Goal: Share content: Share content

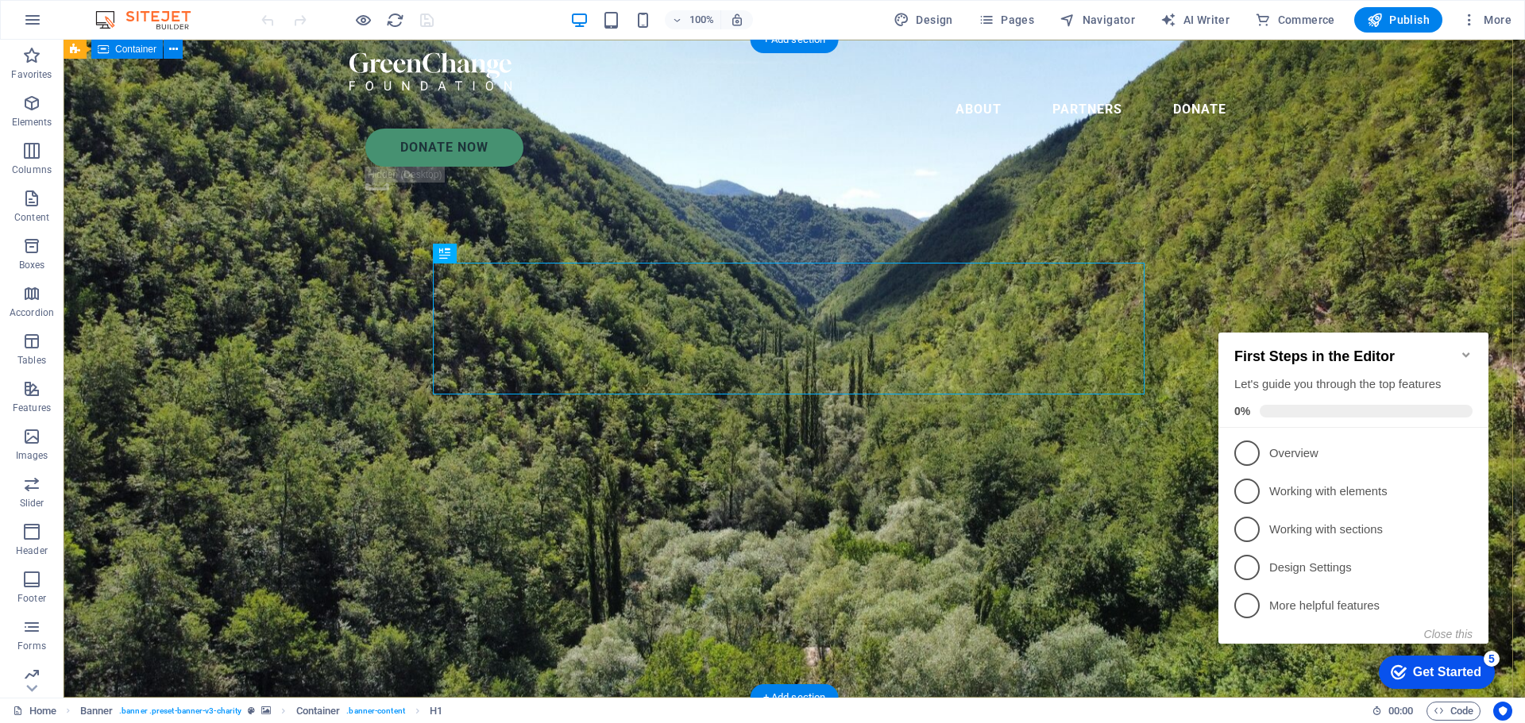
drag, startPoint x: 64, startPoint y: 40, endPoint x: 238, endPoint y: 180, distance: 224.2
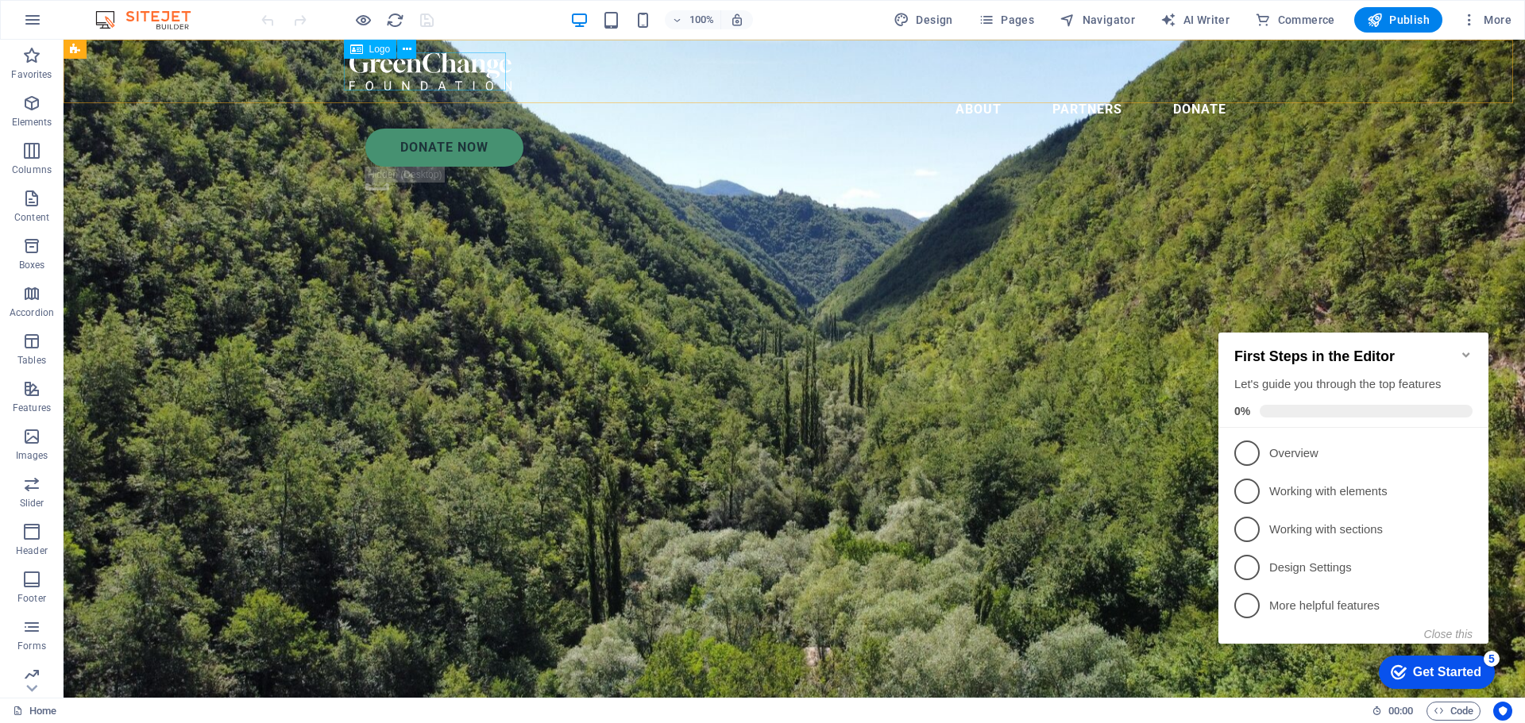
click at [417, 60] on div at bounding box center [793, 71] width 889 height 38
drag, startPoint x: 469, startPoint y: 75, endPoint x: 424, endPoint y: 75, distance: 44.5
click at [424, 75] on div at bounding box center [793, 71] width 889 height 38
click at [406, 53] on icon at bounding box center [407, 49] width 9 height 17
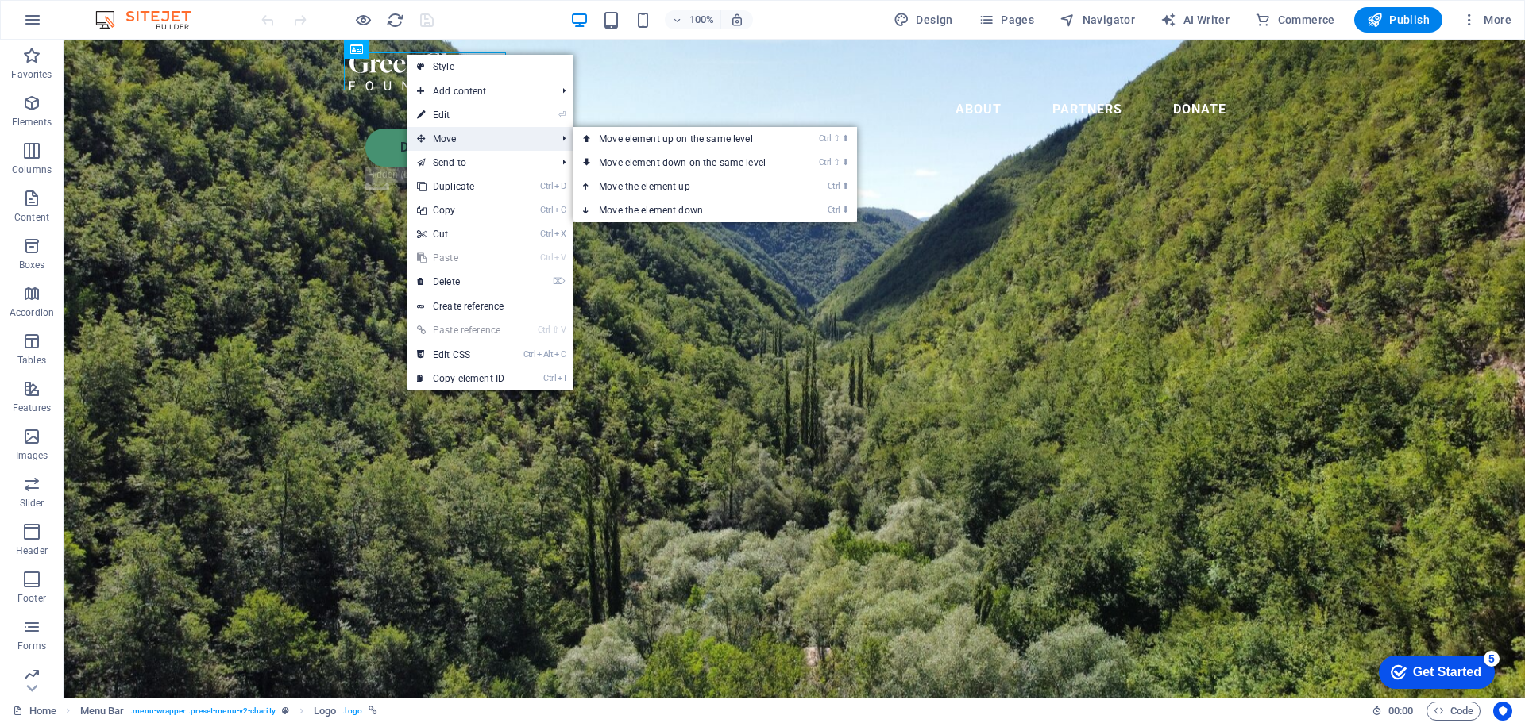
click at [465, 147] on span "Move" at bounding box center [478, 139] width 142 height 24
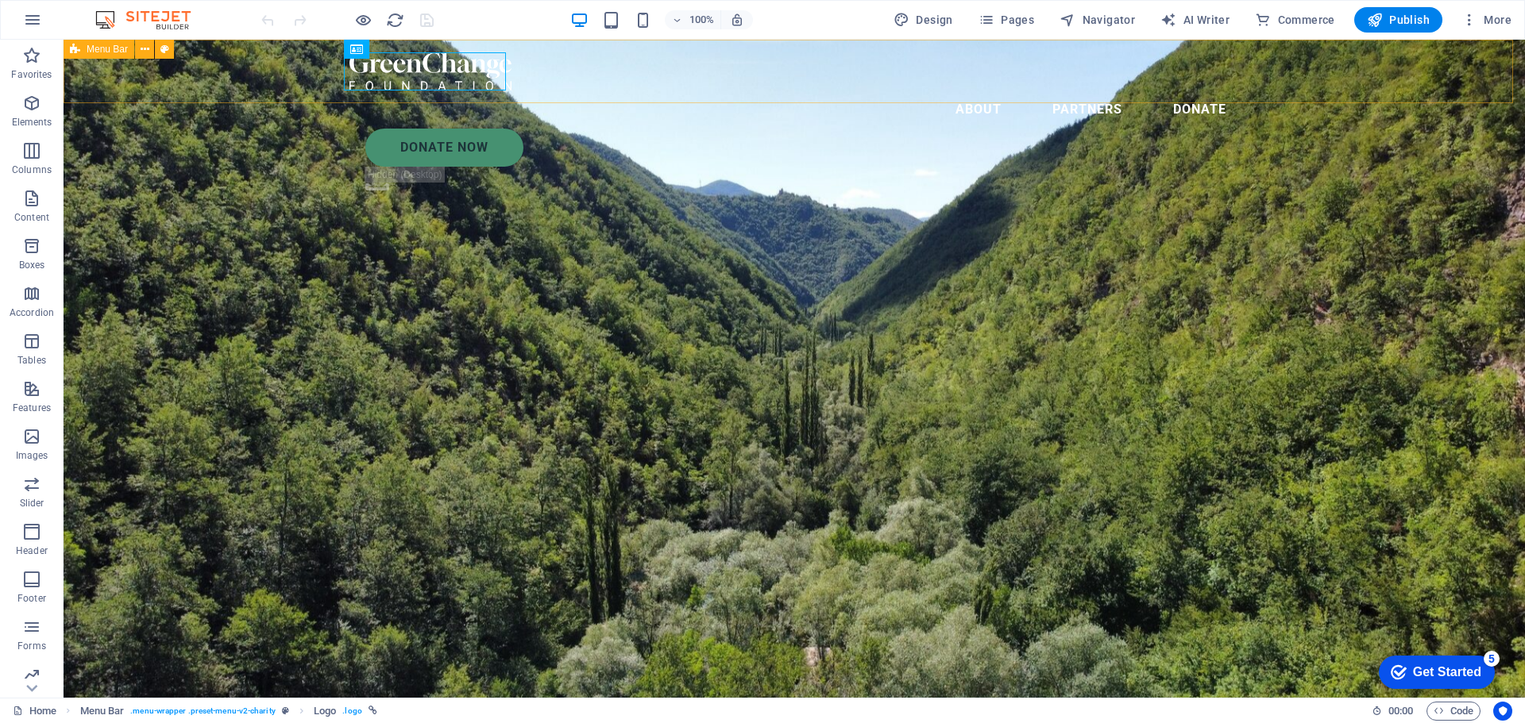
click at [187, 87] on div "About Partners Donate Donate Now .fa-secondary{opacity:.4}" at bounding box center [794, 125] width 1461 height 170
click at [73, 52] on icon at bounding box center [75, 49] width 10 height 19
click at [103, 50] on span "Menu Bar" at bounding box center [107, 49] width 41 height 10
click at [149, 51] on button at bounding box center [144, 49] width 19 height 19
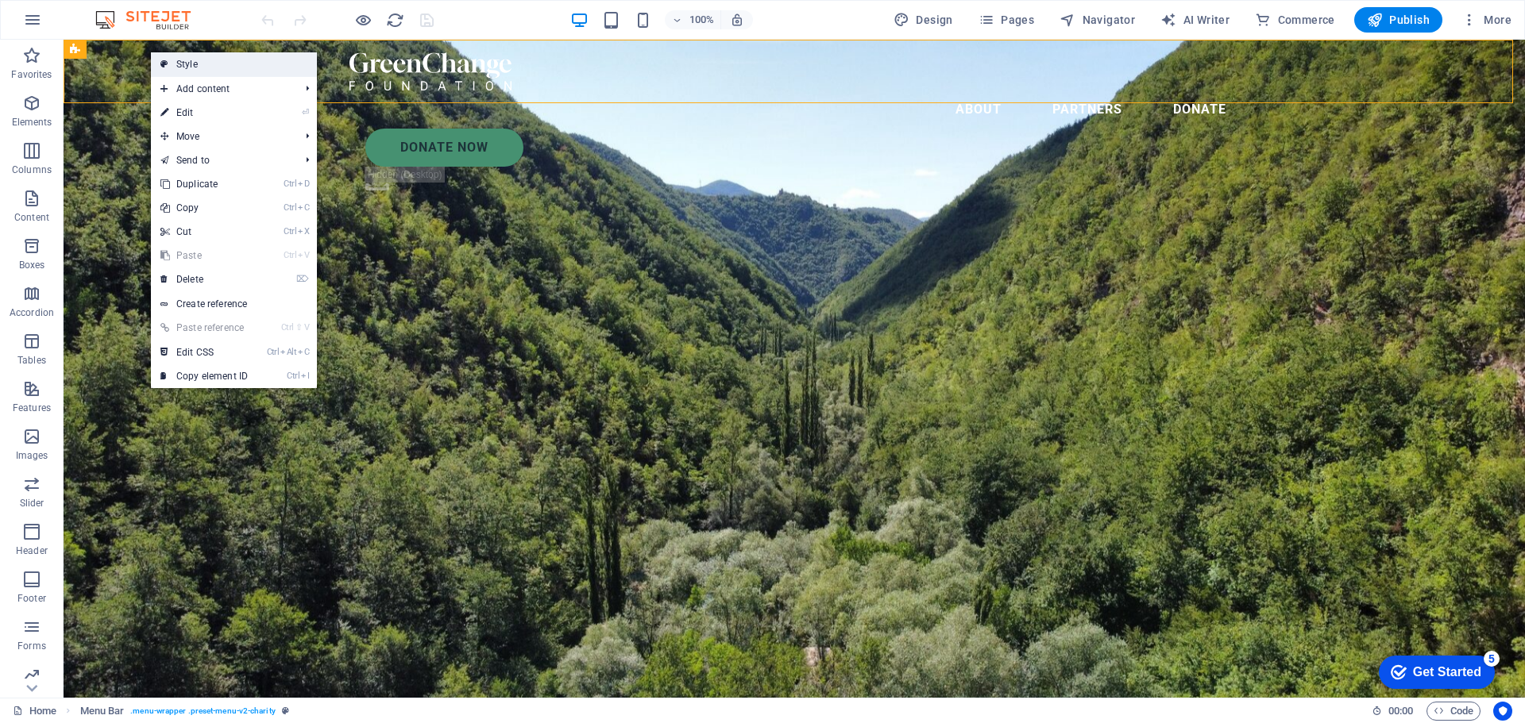
click at [191, 57] on link "Style" at bounding box center [234, 64] width 166 height 24
select select "rem"
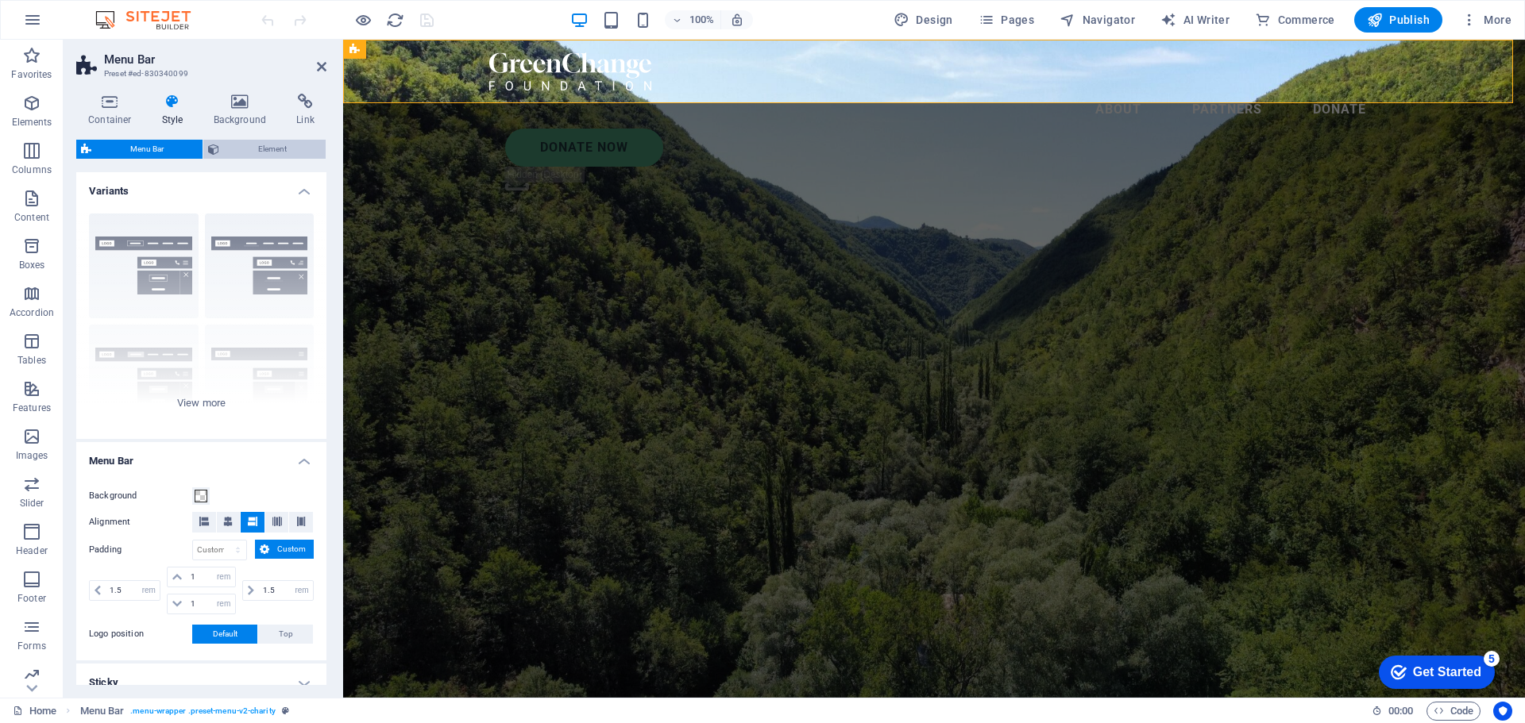
click at [231, 149] on span "Element" at bounding box center [272, 149] width 97 height 19
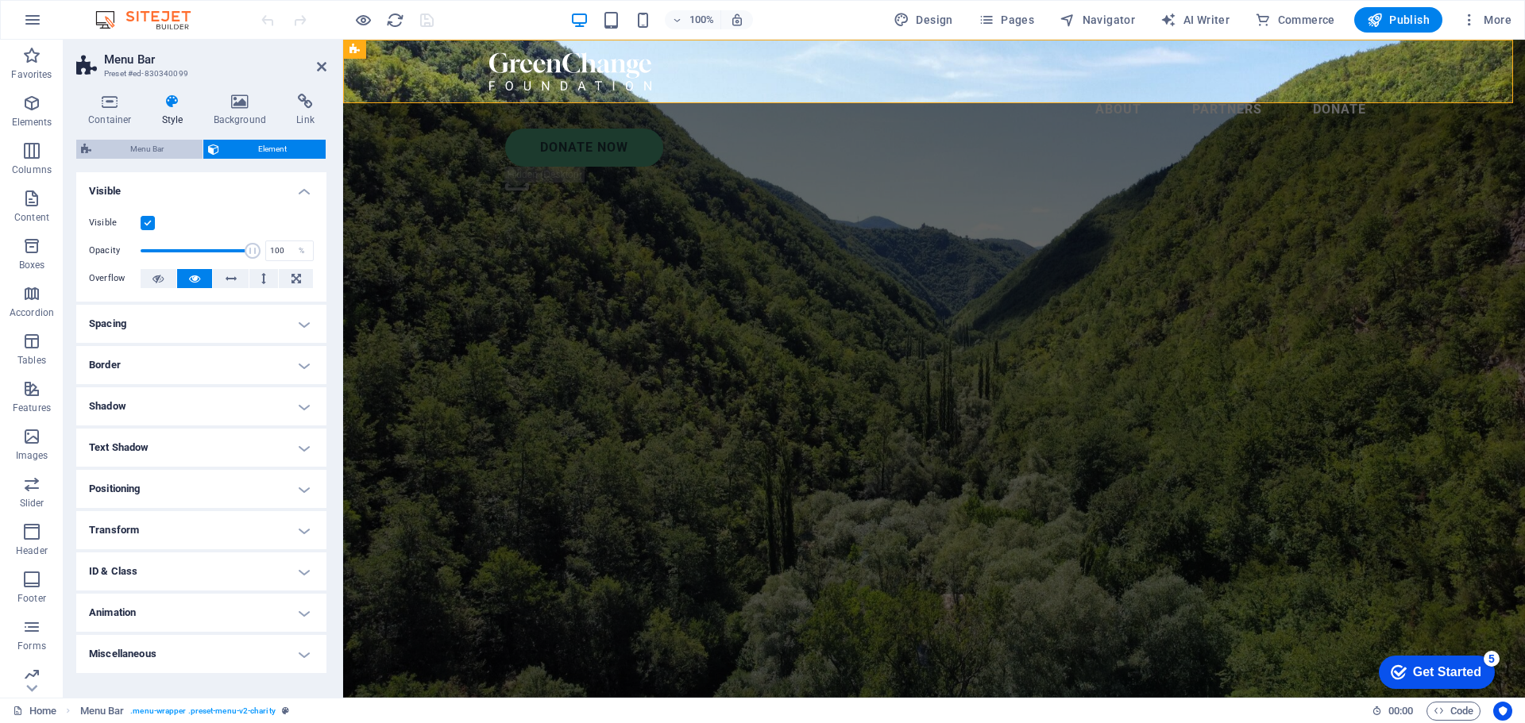
click at [174, 150] on span "Menu Bar" at bounding box center [147, 149] width 102 height 19
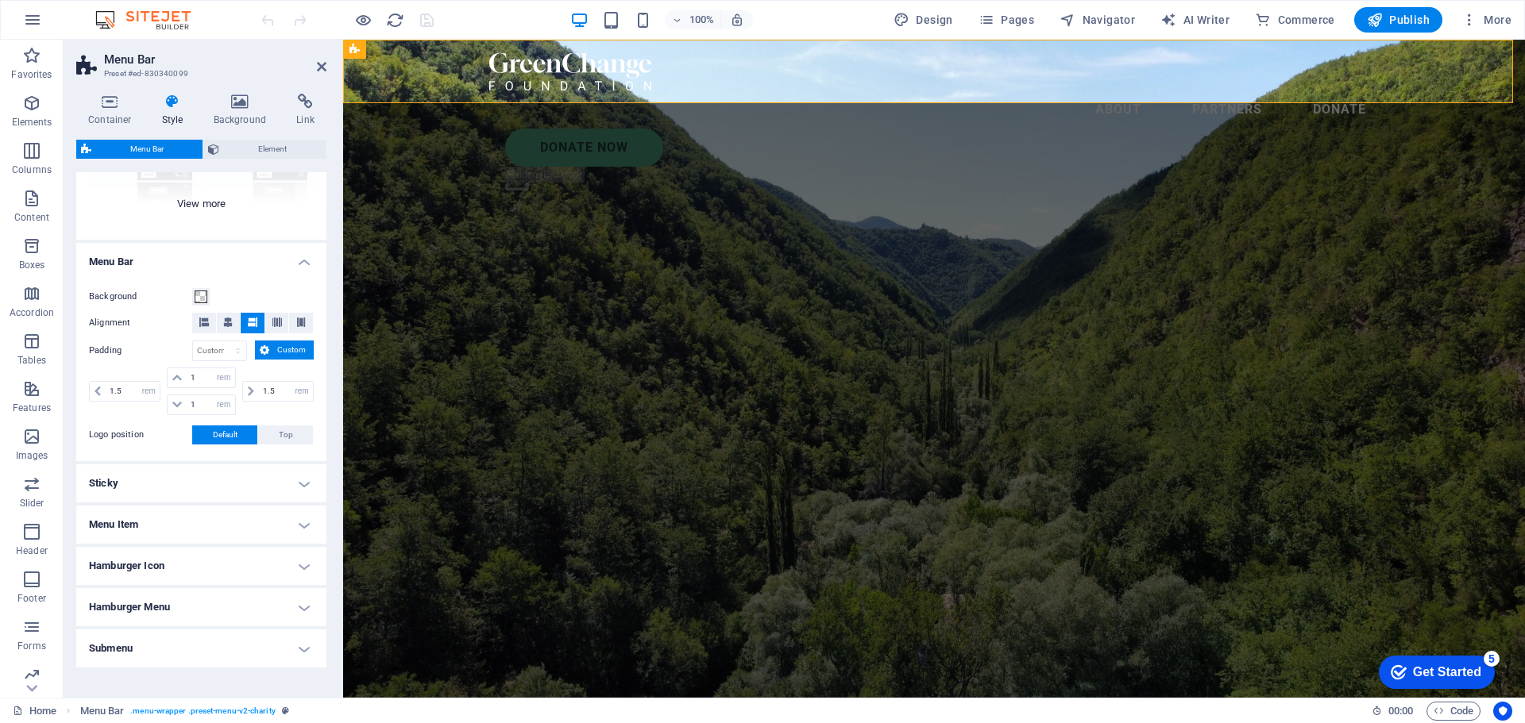
scroll to position [245, 0]
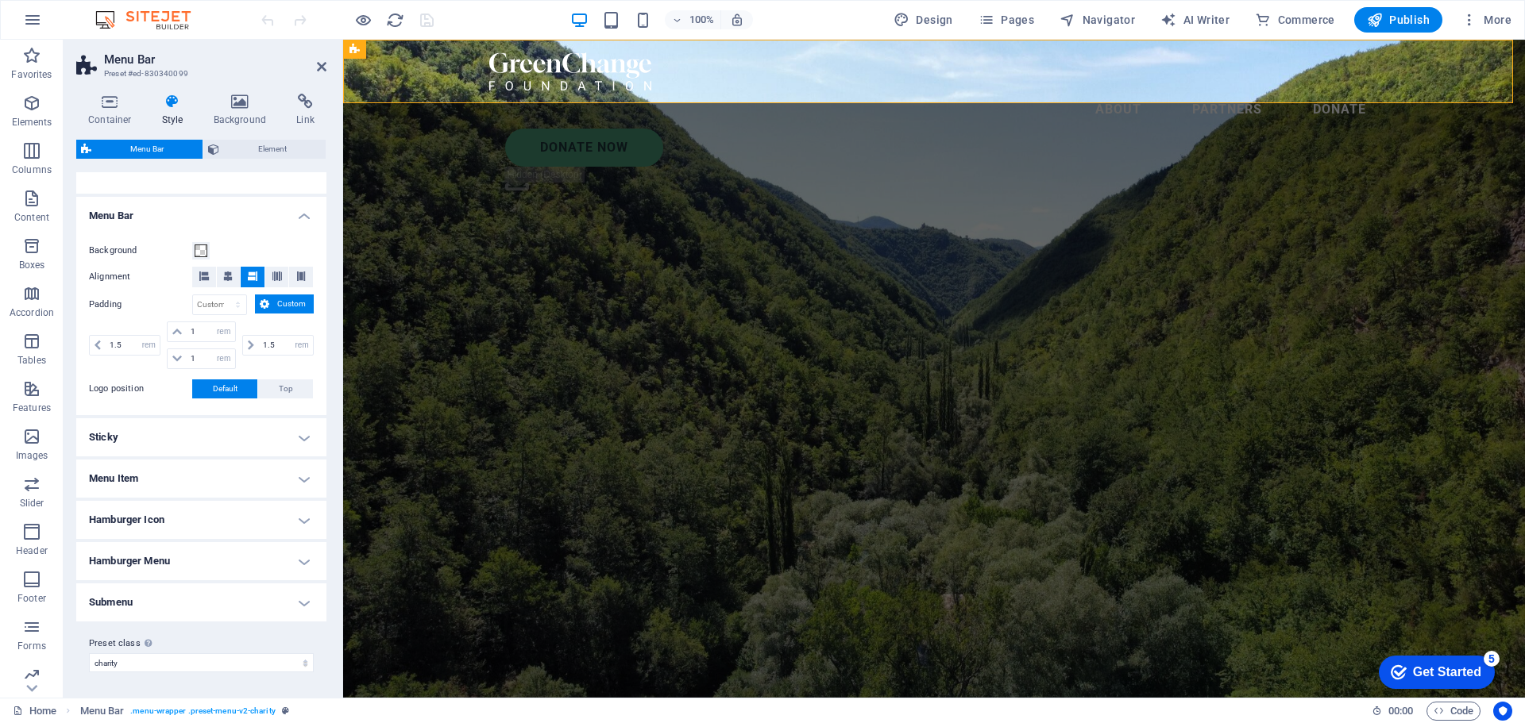
click at [295, 441] on h4 "Sticky" at bounding box center [201, 438] width 250 height 38
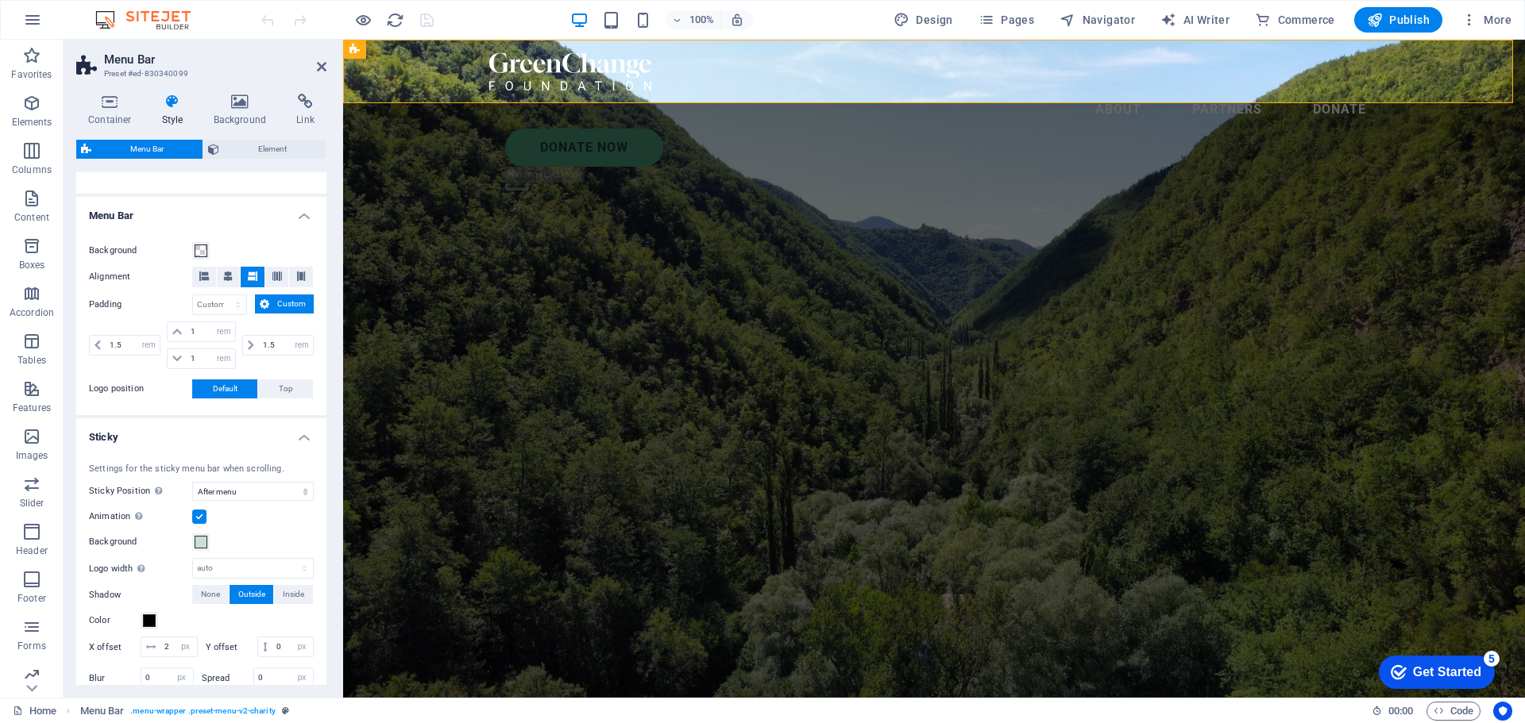
click at [295, 441] on h4 "Sticky" at bounding box center [201, 433] width 250 height 29
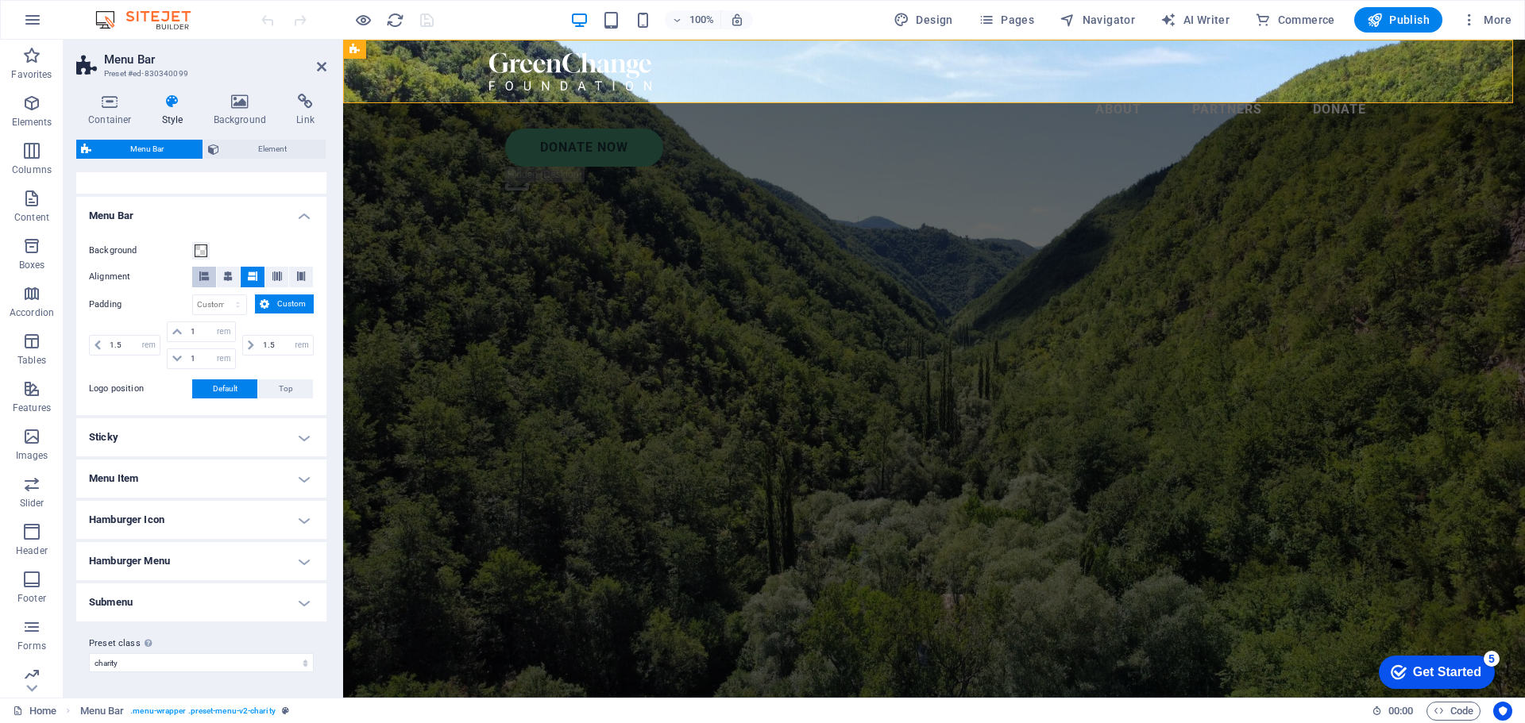
click at [199, 278] on icon at bounding box center [204, 277] width 10 height 10
click at [216, 149] on icon at bounding box center [213, 149] width 11 height 19
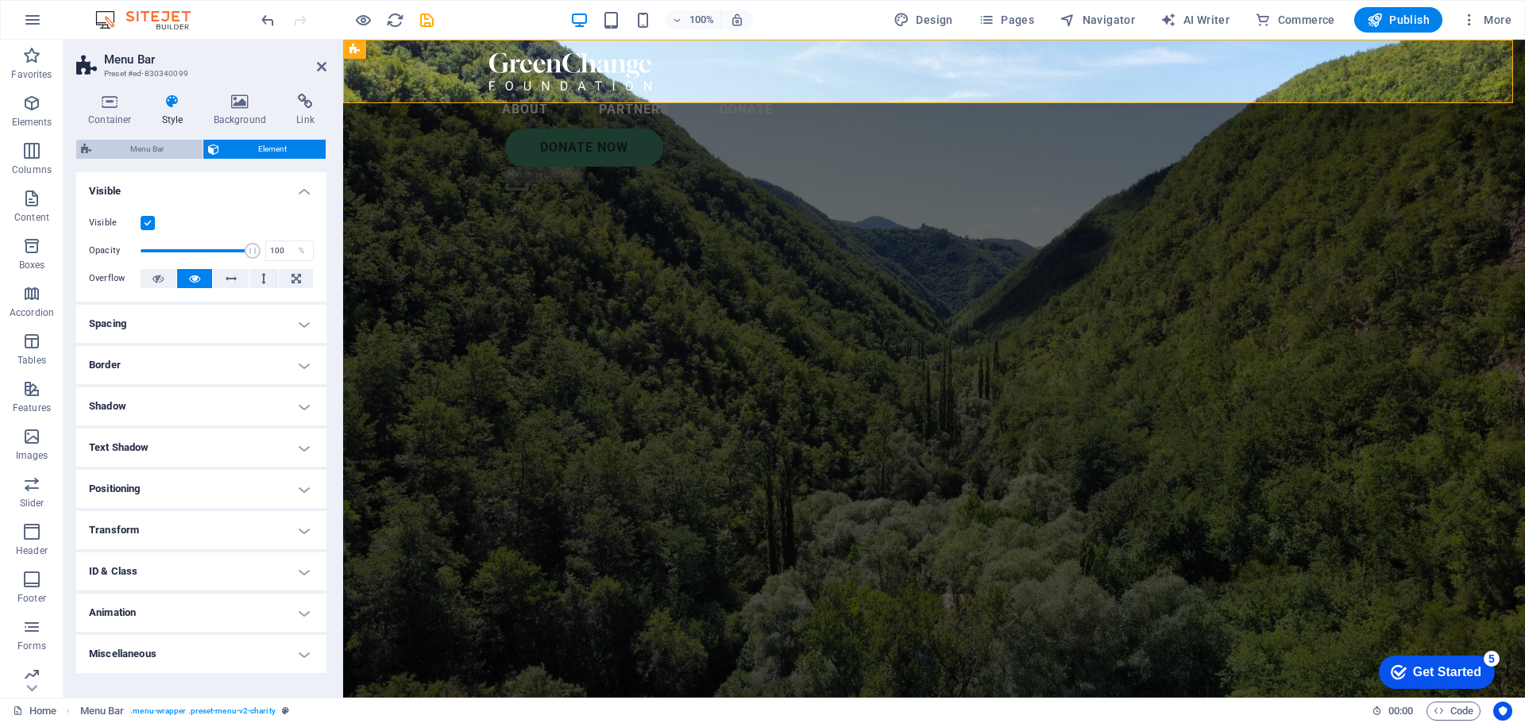
click at [154, 152] on span "Menu Bar" at bounding box center [147, 149] width 102 height 19
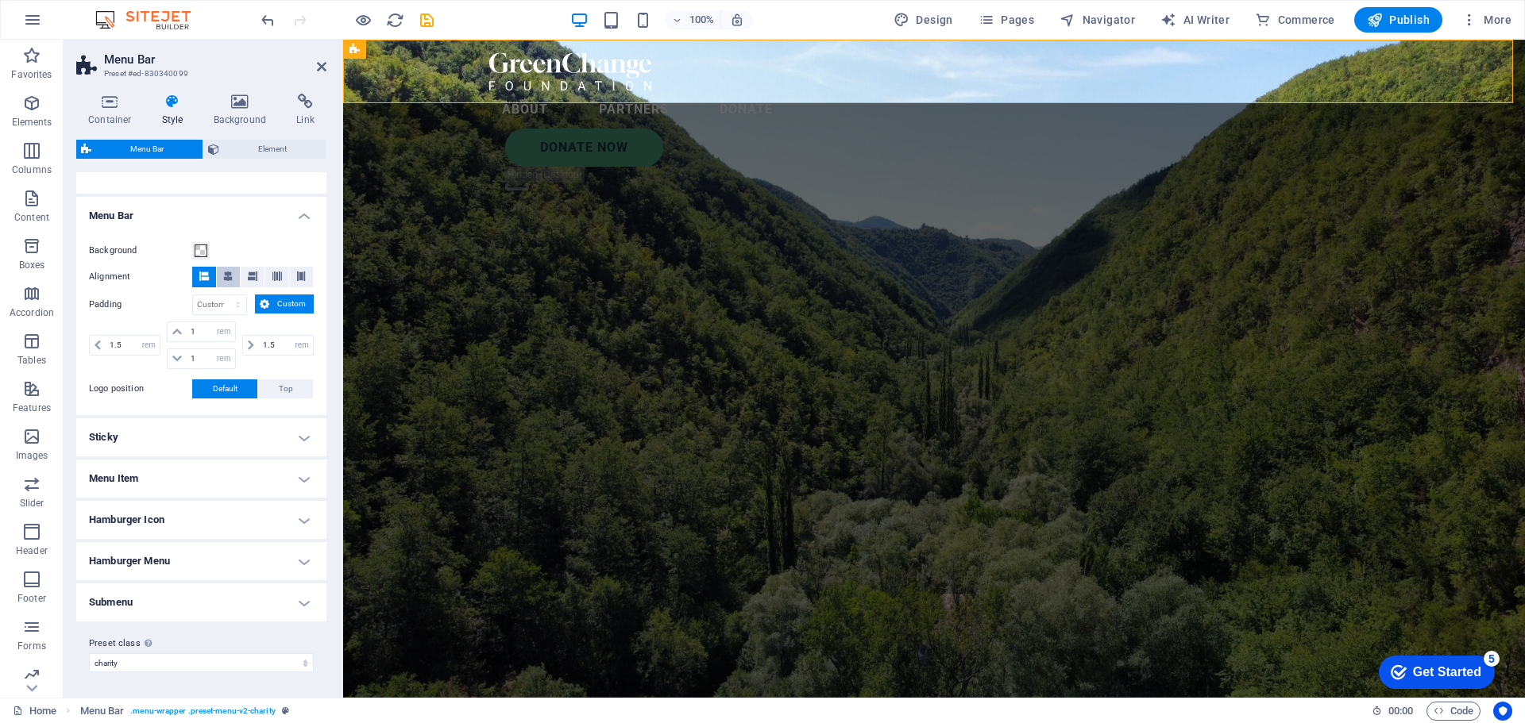
click at [226, 279] on icon at bounding box center [228, 277] width 10 height 10
click at [200, 279] on icon at bounding box center [204, 277] width 10 height 10
click at [243, 305] on select "px rem % vh vw Custom" at bounding box center [219, 304] width 53 height 19
click at [291, 244] on div "Background" at bounding box center [201, 250] width 225 height 19
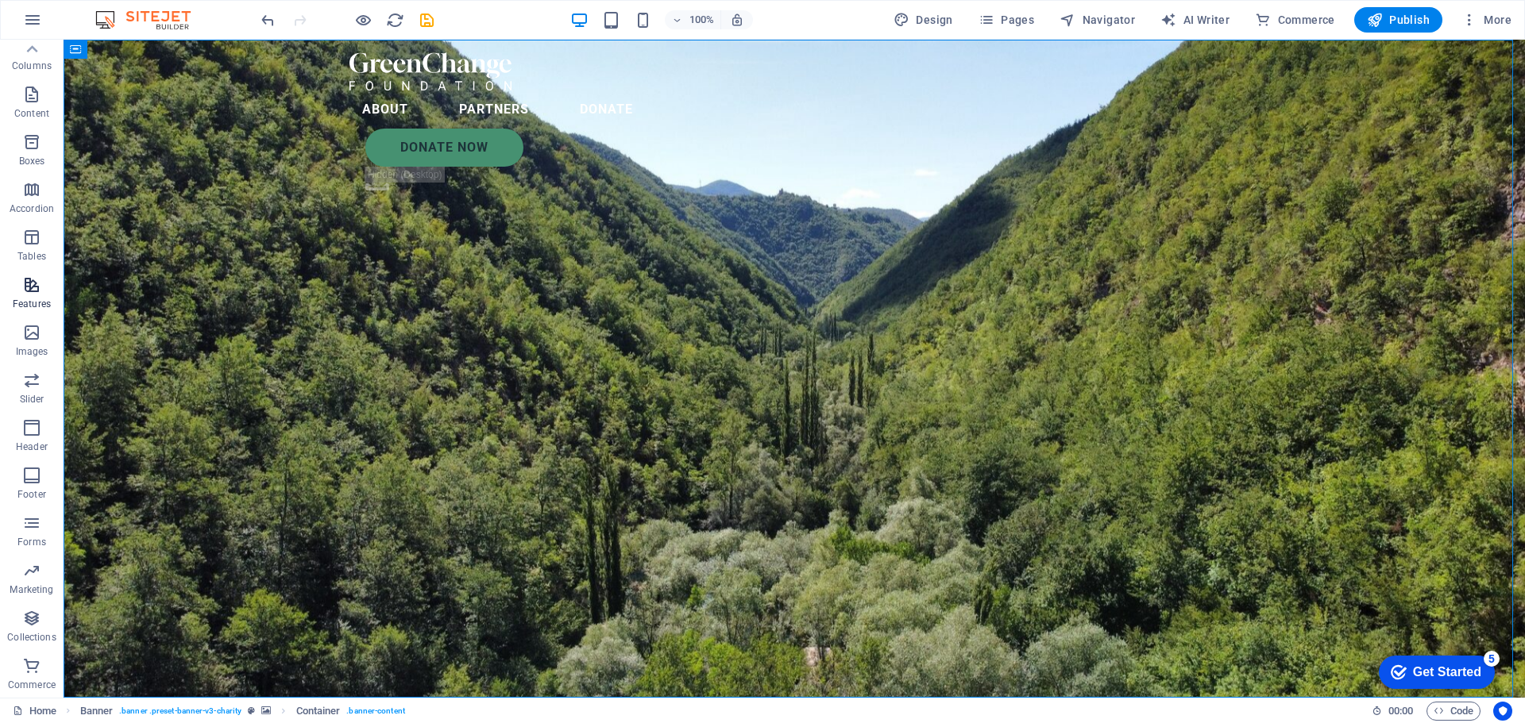
scroll to position [0, 0]
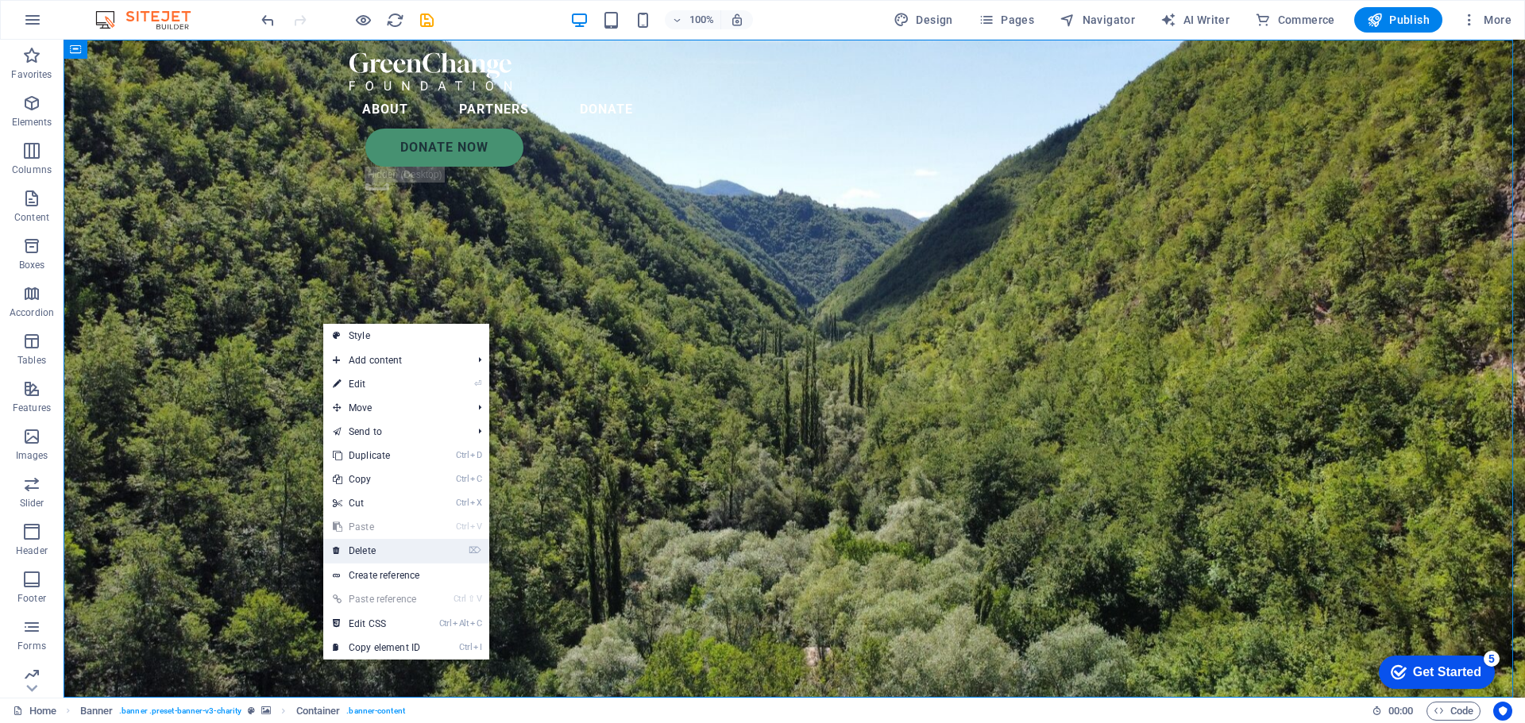
click at [387, 557] on link "⌦ Delete" at bounding box center [376, 551] width 106 height 24
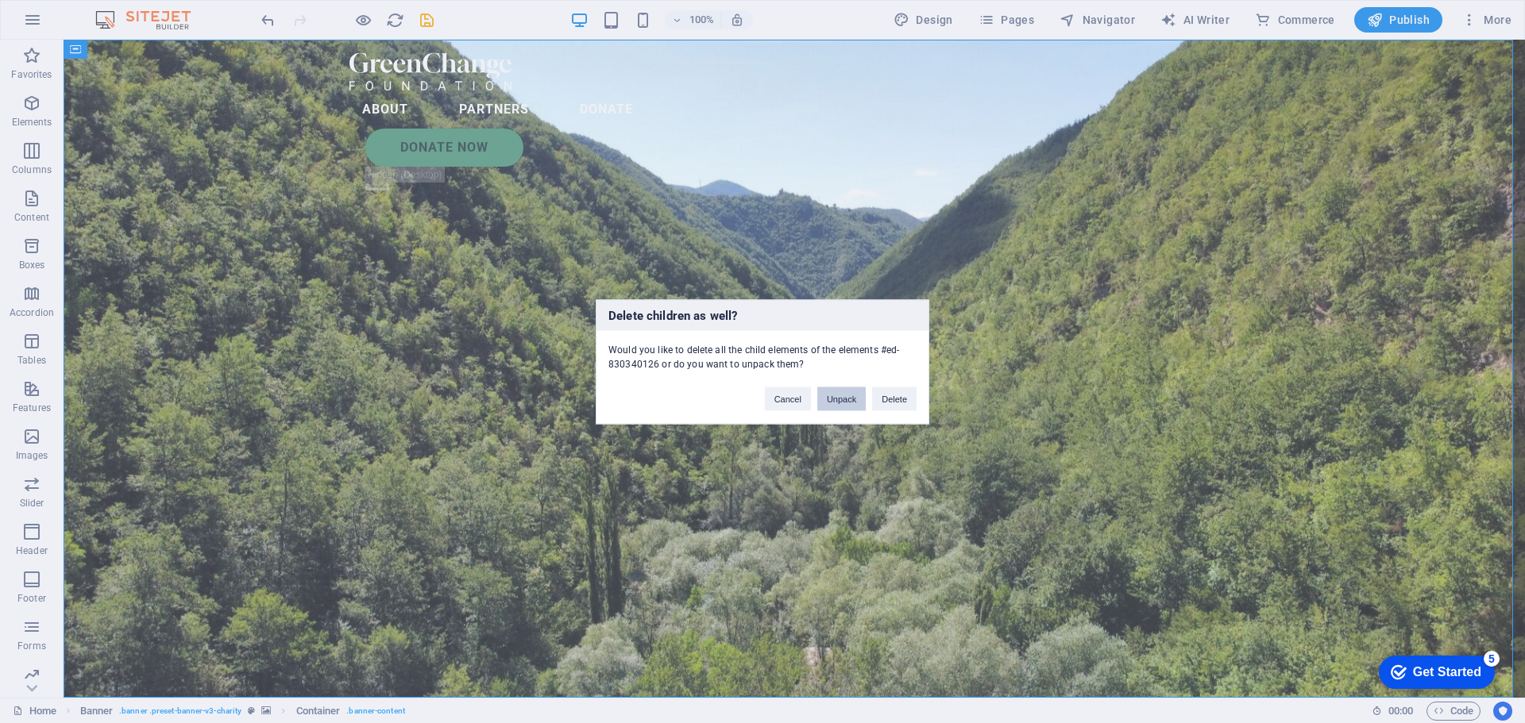
click at [842, 400] on button "Unpack" at bounding box center [841, 399] width 48 height 24
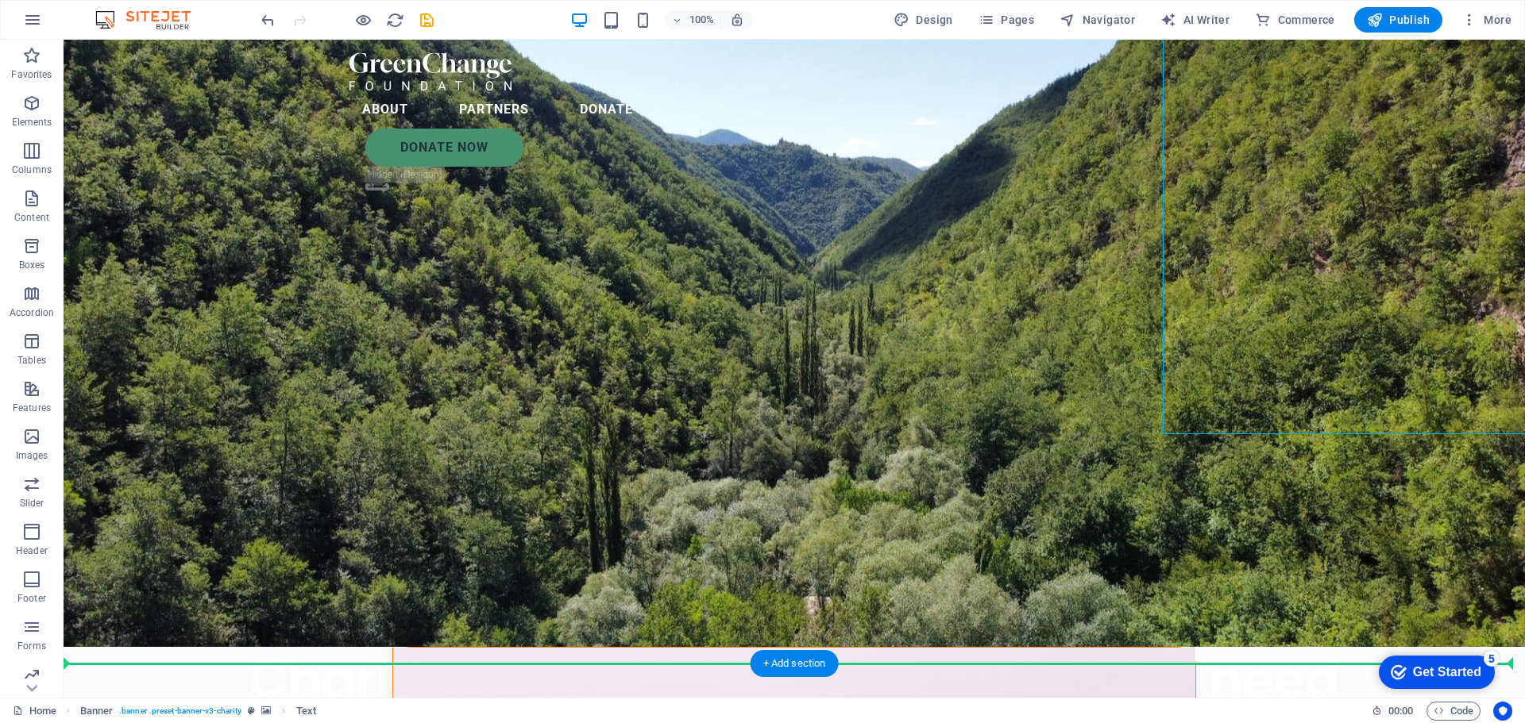
scroll to position [55, 0]
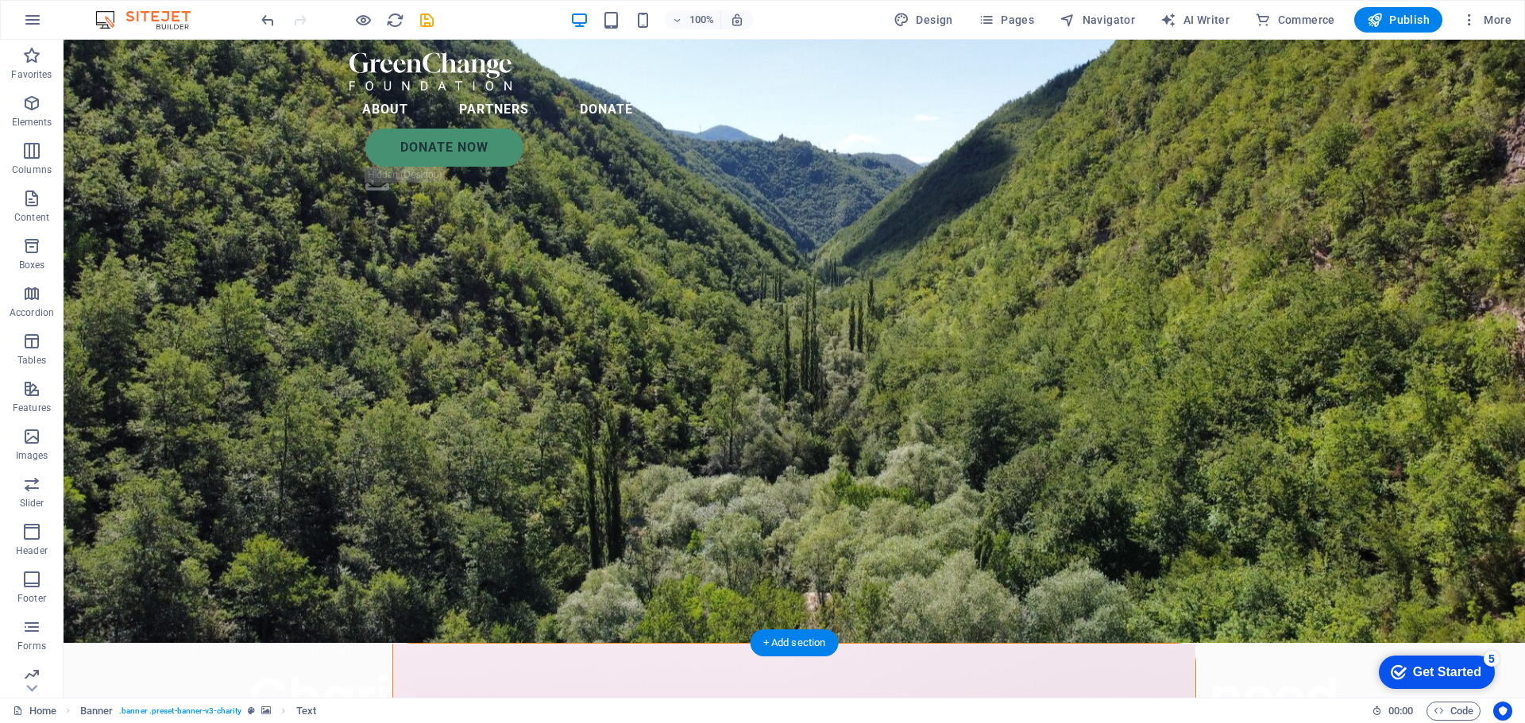
drag, startPoint x: 1306, startPoint y: 200, endPoint x: 865, endPoint y: 350, distance: 465.6
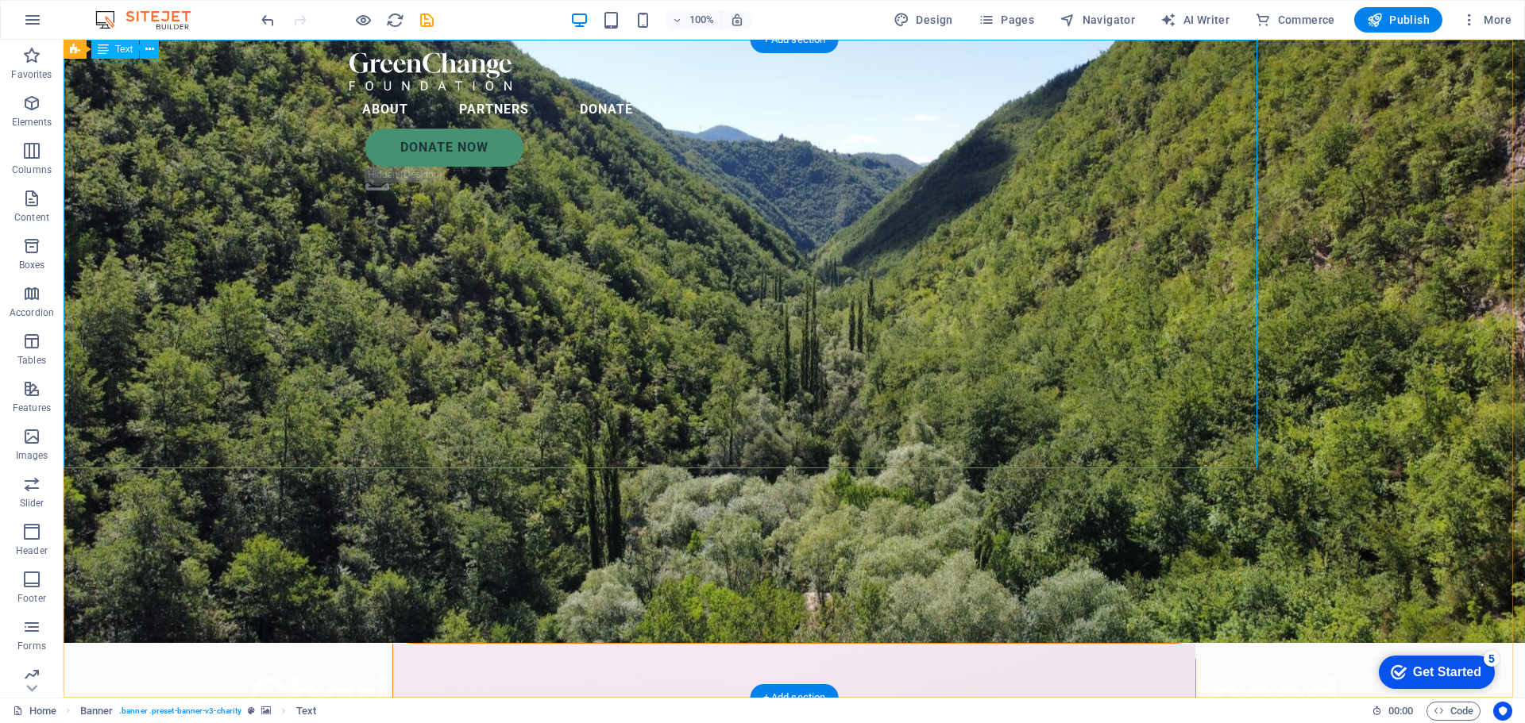
scroll to position [0, 0]
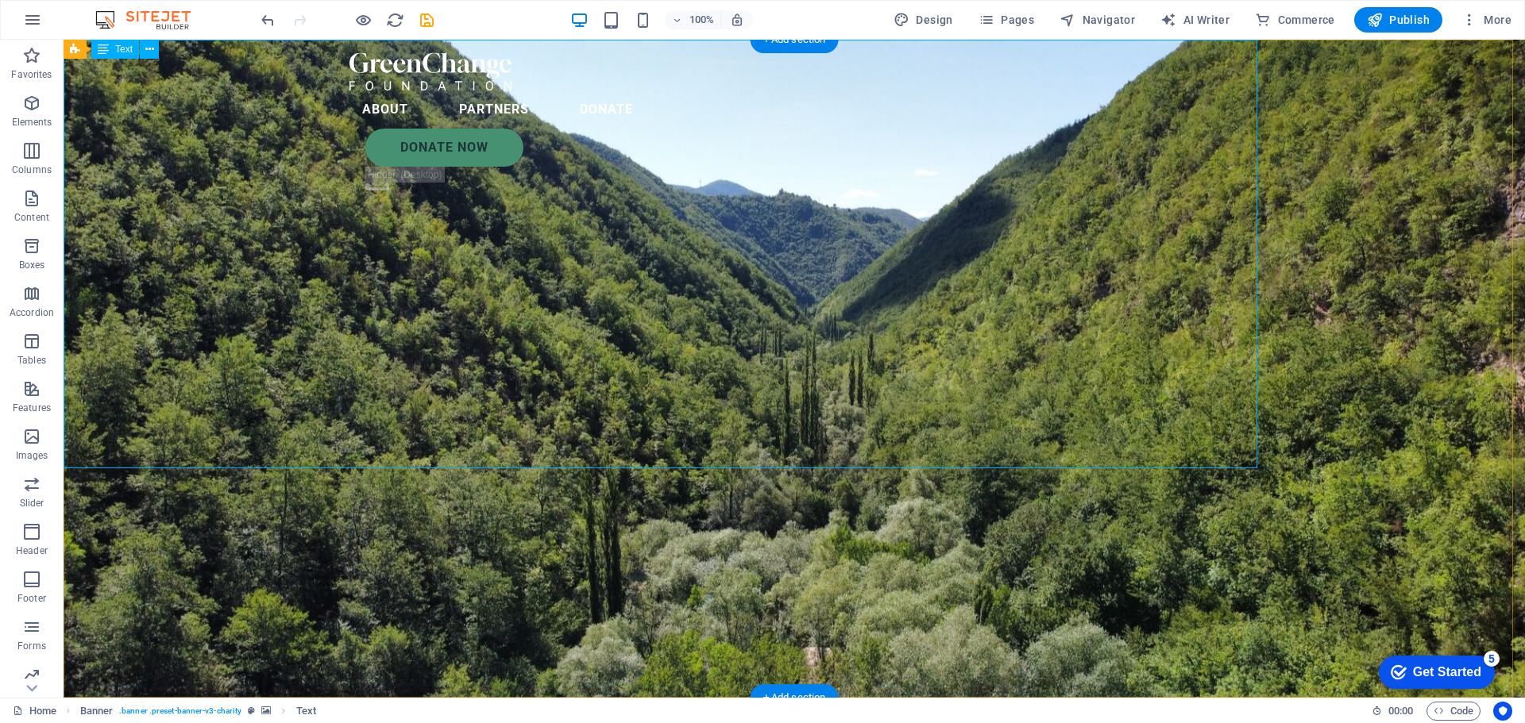
click at [758, 698] on div "Lorem ipsum dolor sit amet consectetur. Bibendum adipiscing morbi orci nibh ege…" at bounding box center [794, 708] width 1461 height 21
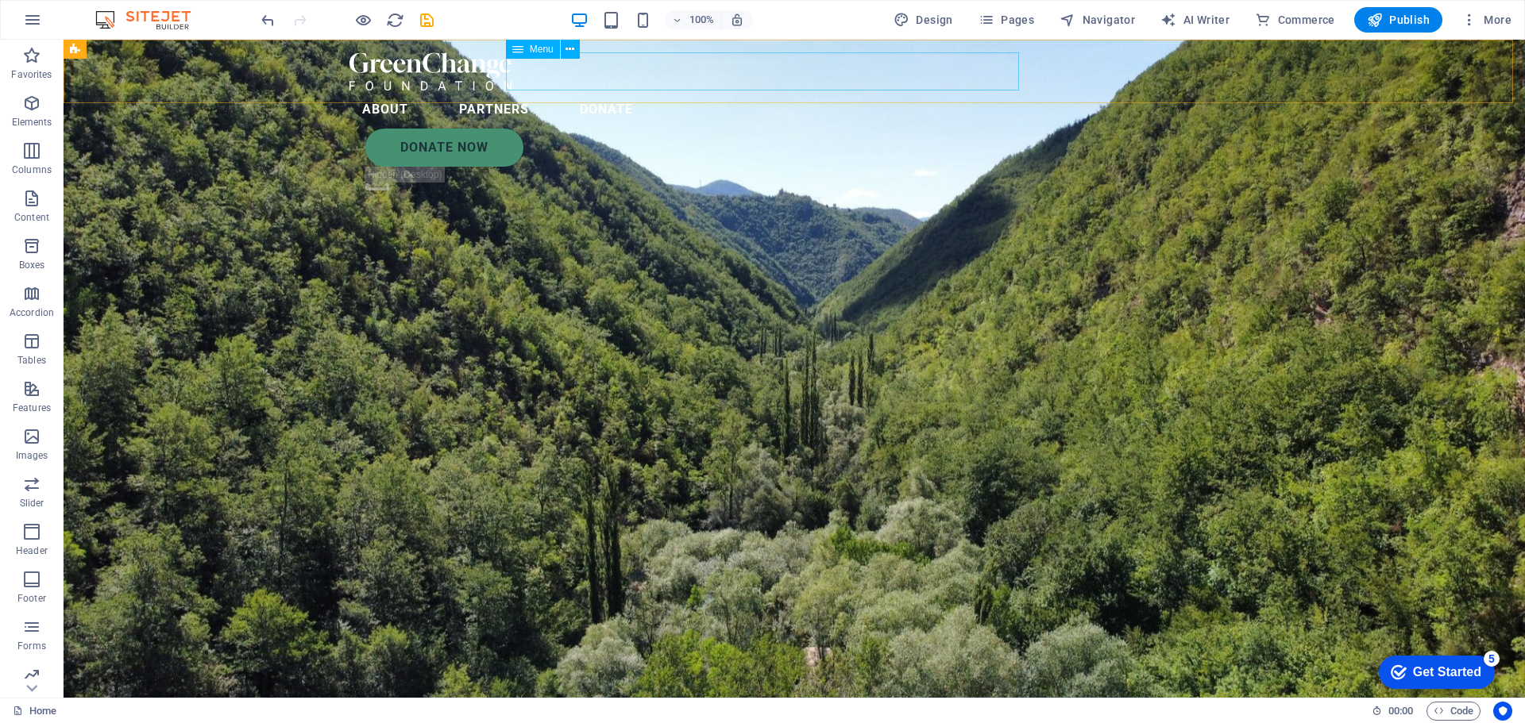
click at [600, 91] on nav "About Partners Donate" at bounding box center [793, 110] width 889 height 38
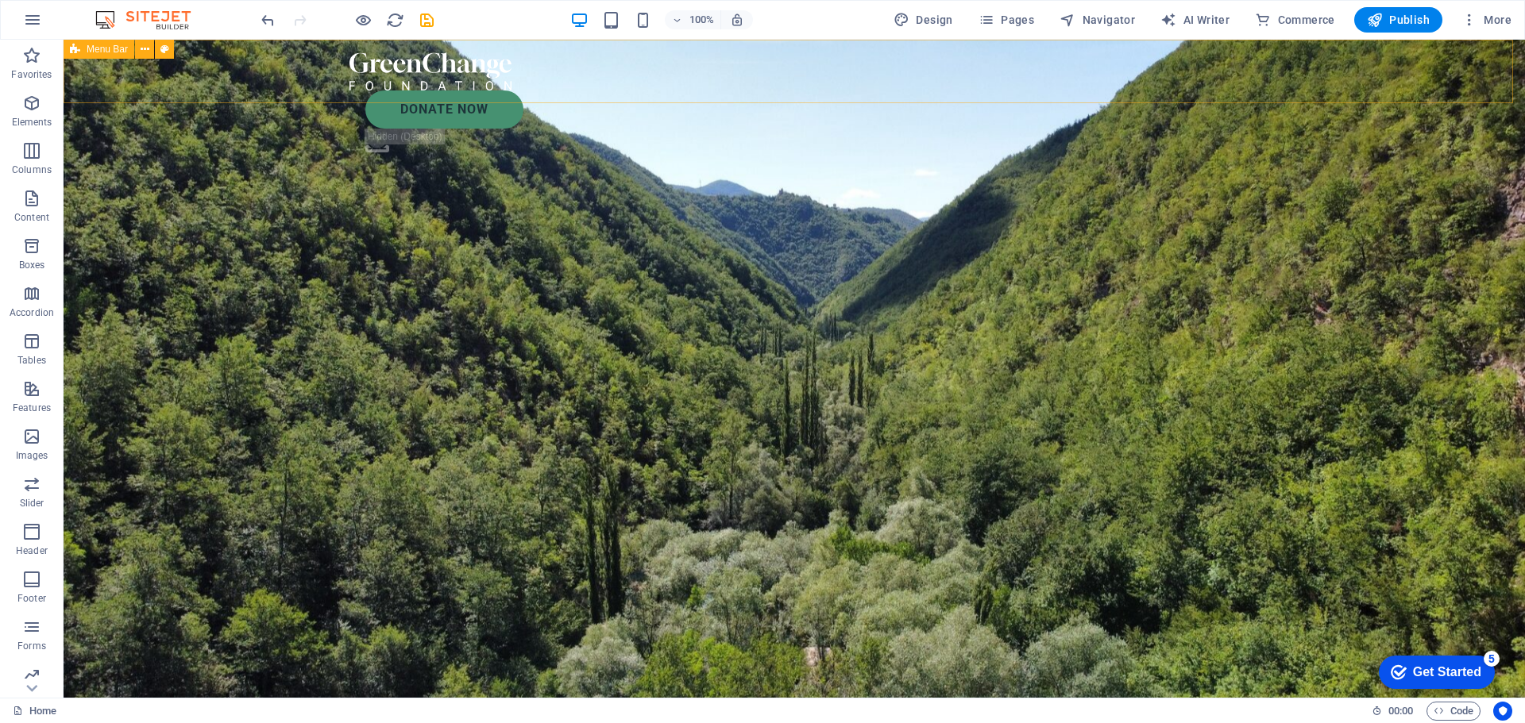
click at [623, 79] on div "Donate Now .fa-secondary{opacity:.4}" at bounding box center [794, 106] width 1461 height 132
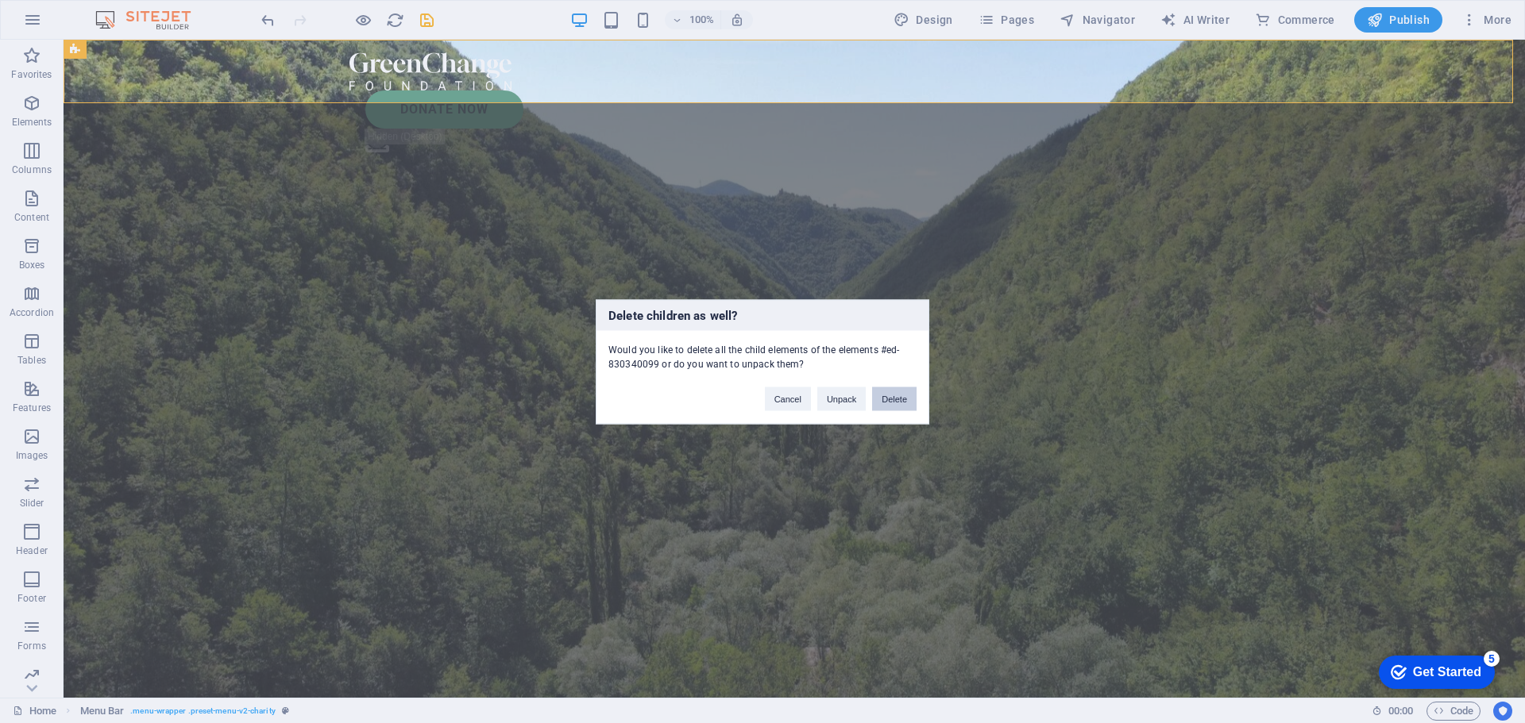
click at [904, 405] on button "Delete" at bounding box center [894, 399] width 44 height 24
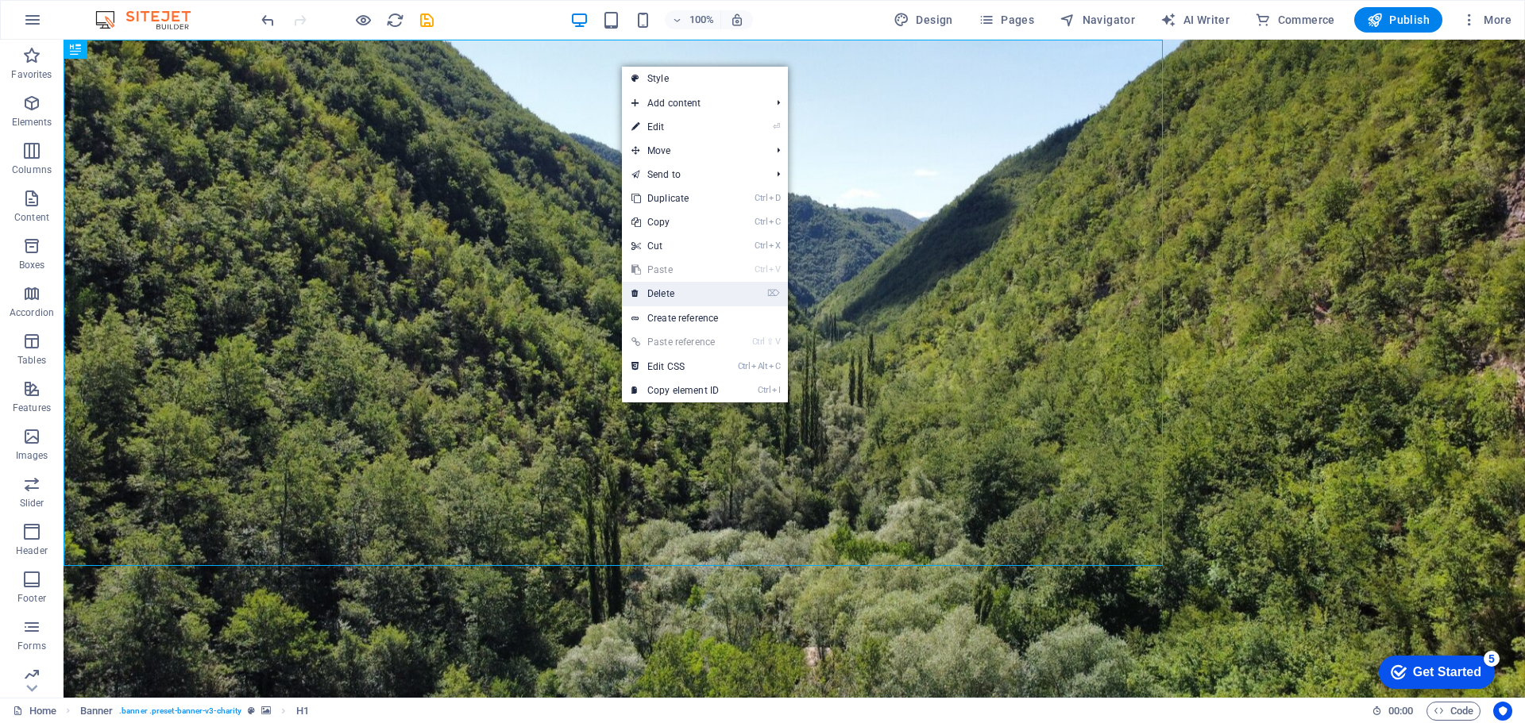
click at [683, 291] on link "⌦ Delete" at bounding box center [675, 294] width 106 height 24
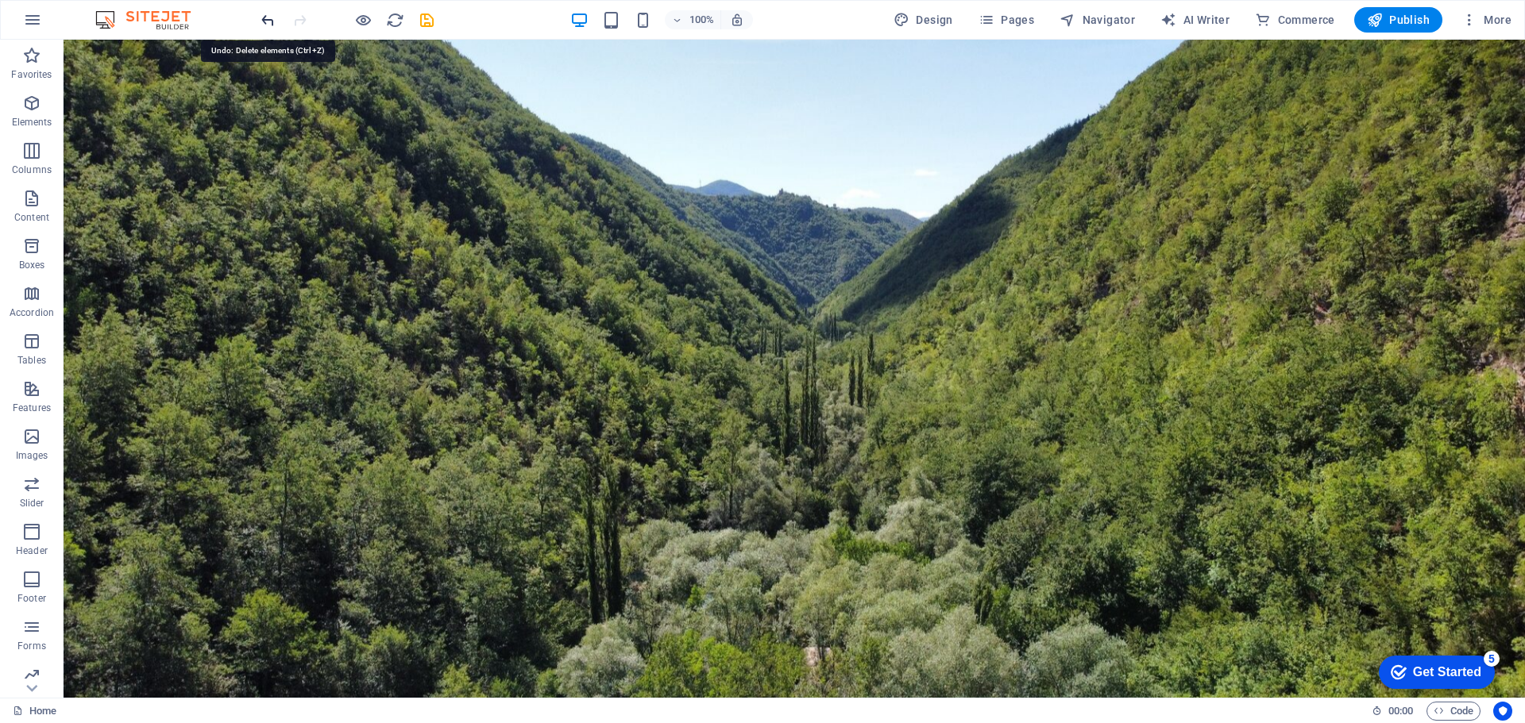
click at [263, 27] on icon "undo" at bounding box center [268, 20] width 18 height 18
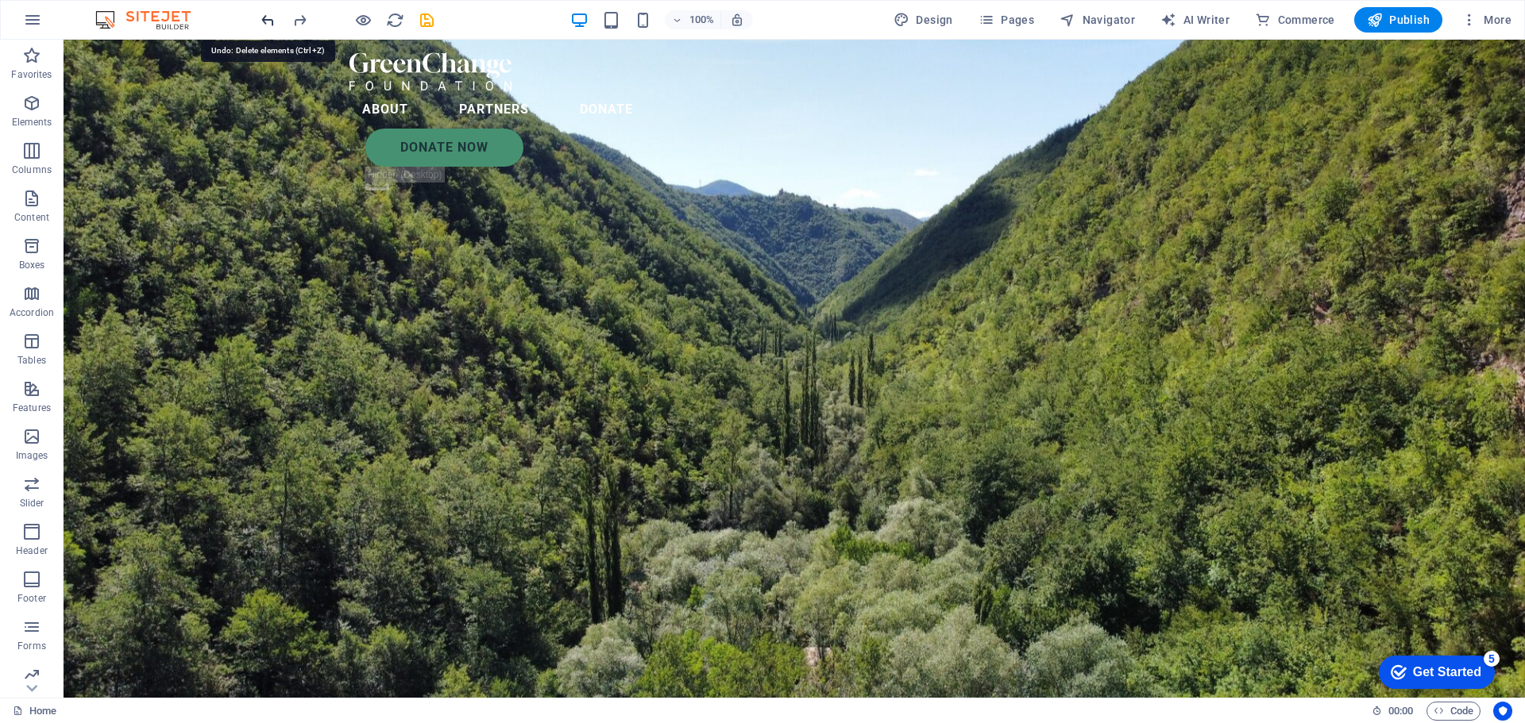
click at [263, 27] on icon "undo" at bounding box center [268, 20] width 18 height 18
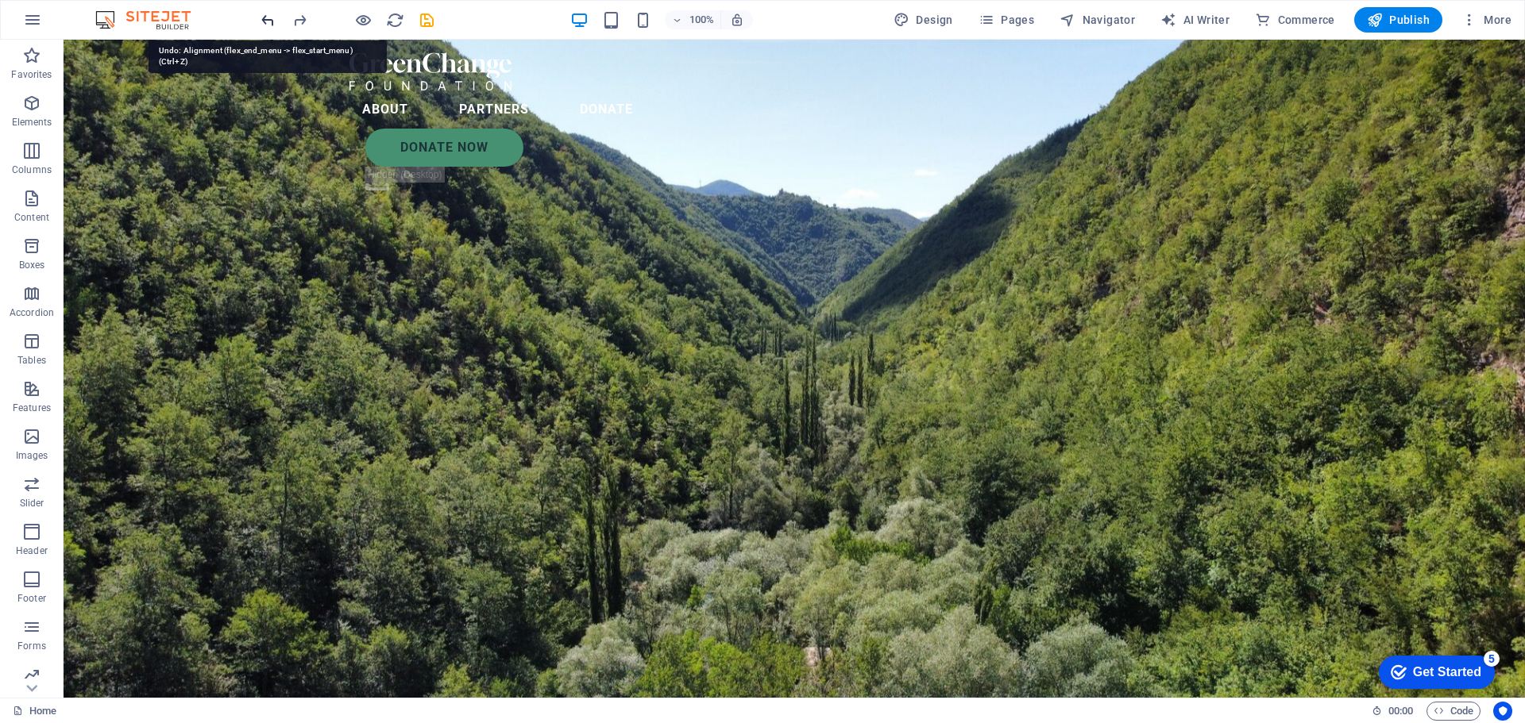
click at [263, 27] on icon "undo" at bounding box center [268, 20] width 18 height 18
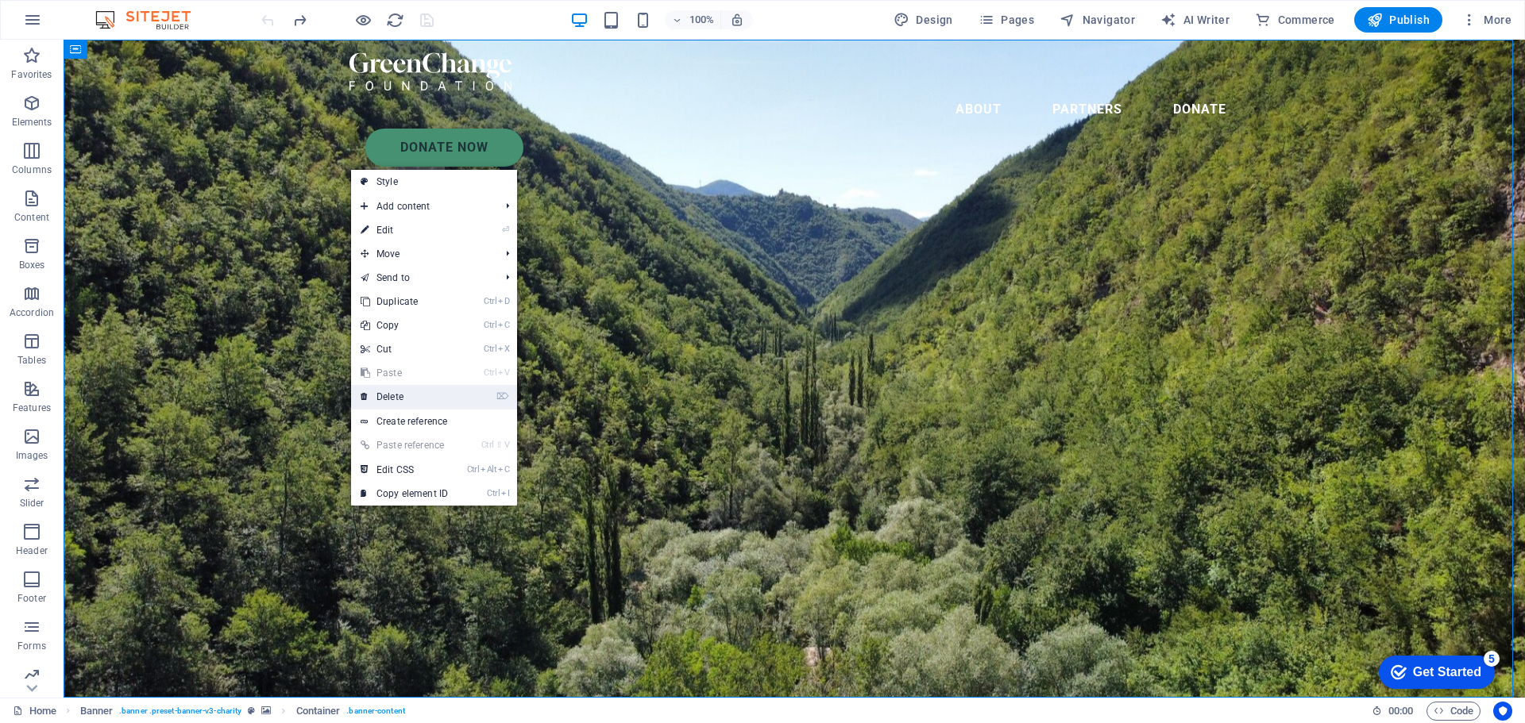
click at [403, 394] on link "⌦ Delete" at bounding box center [404, 397] width 106 height 24
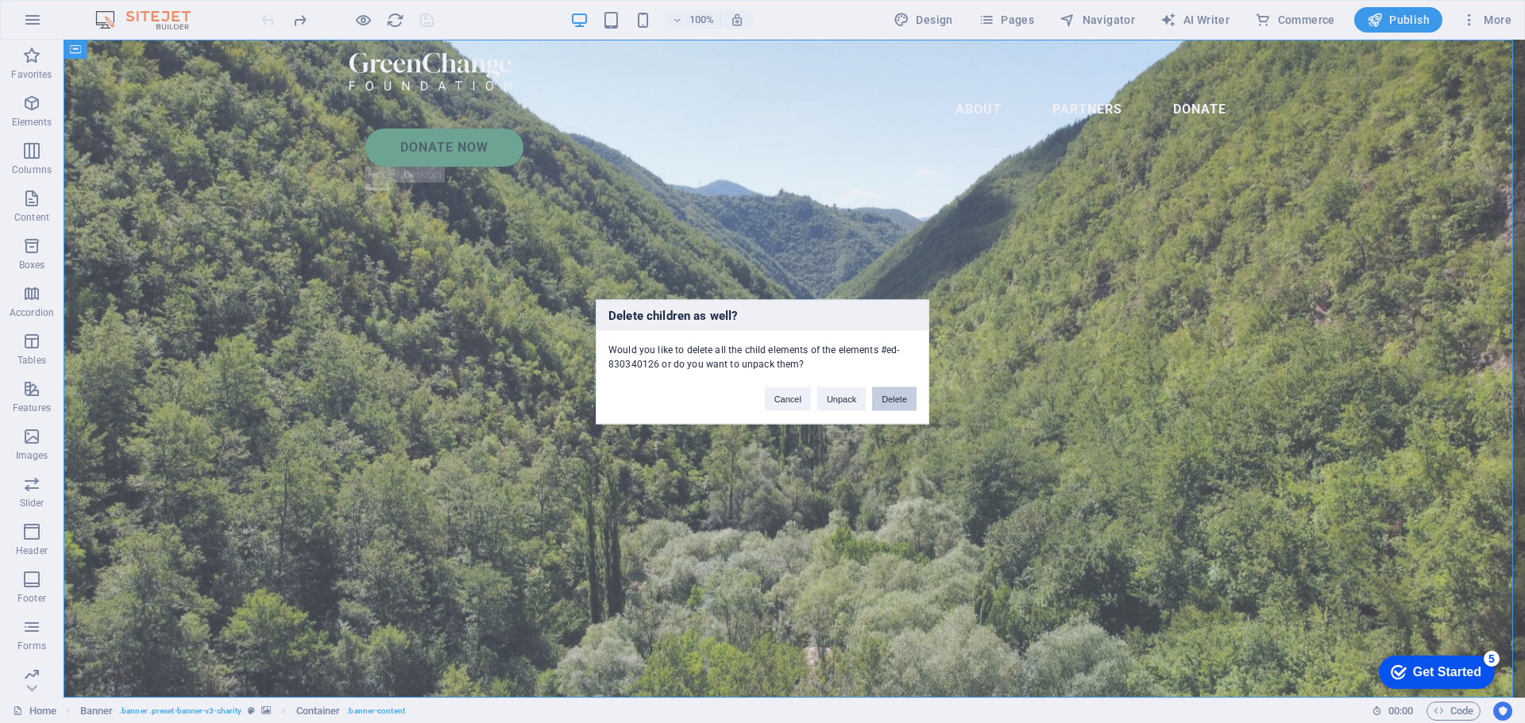
click at [897, 394] on button "Delete" at bounding box center [894, 399] width 44 height 24
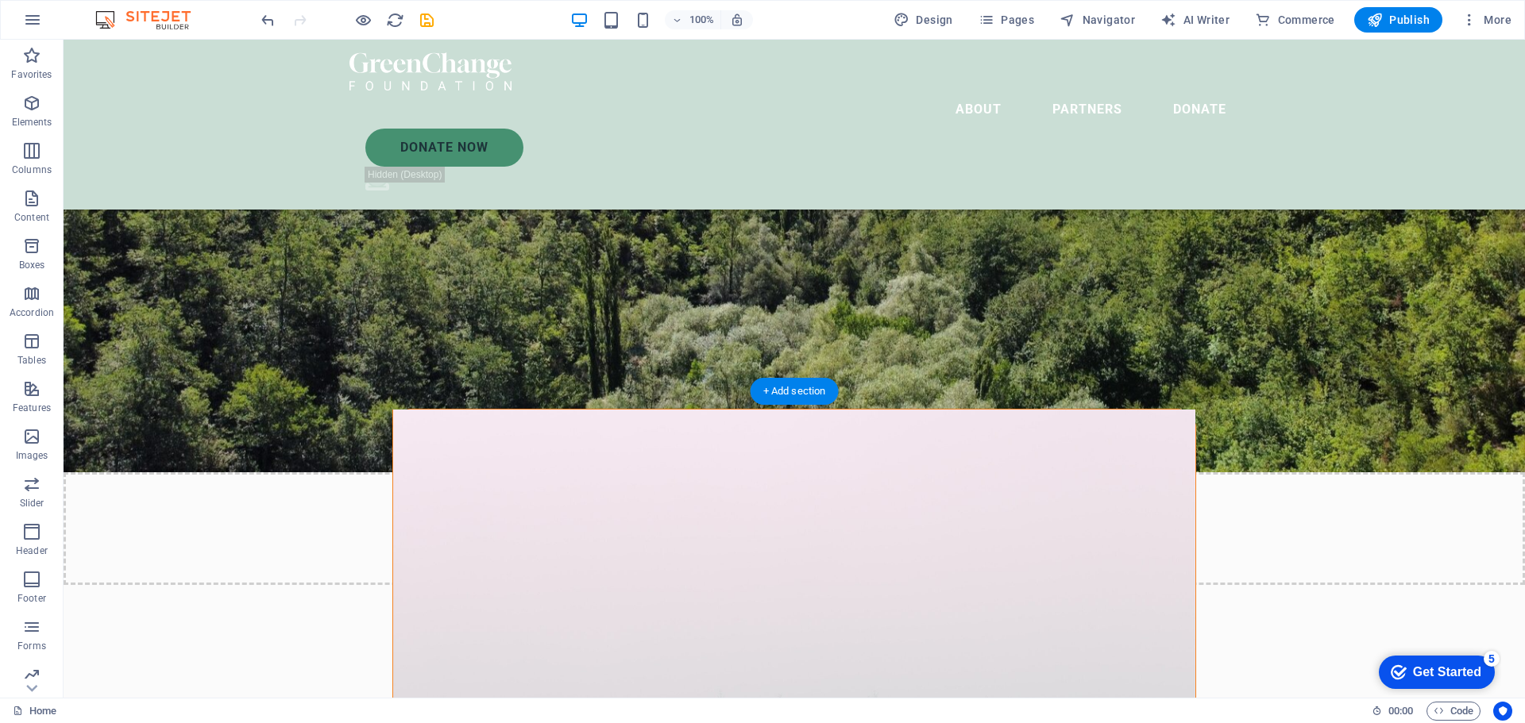
scroll to position [285, 0]
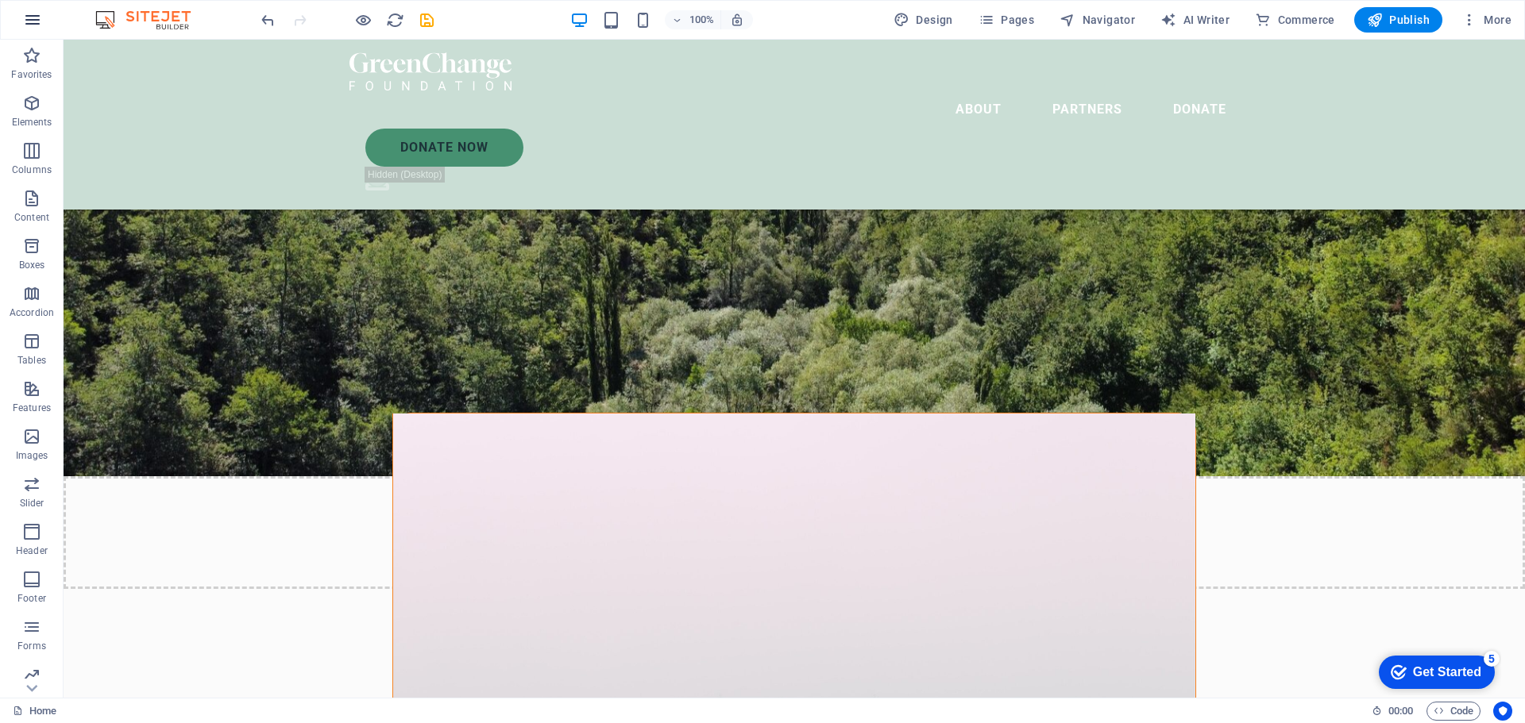
click at [21, 21] on button "button" at bounding box center [33, 20] width 38 height 38
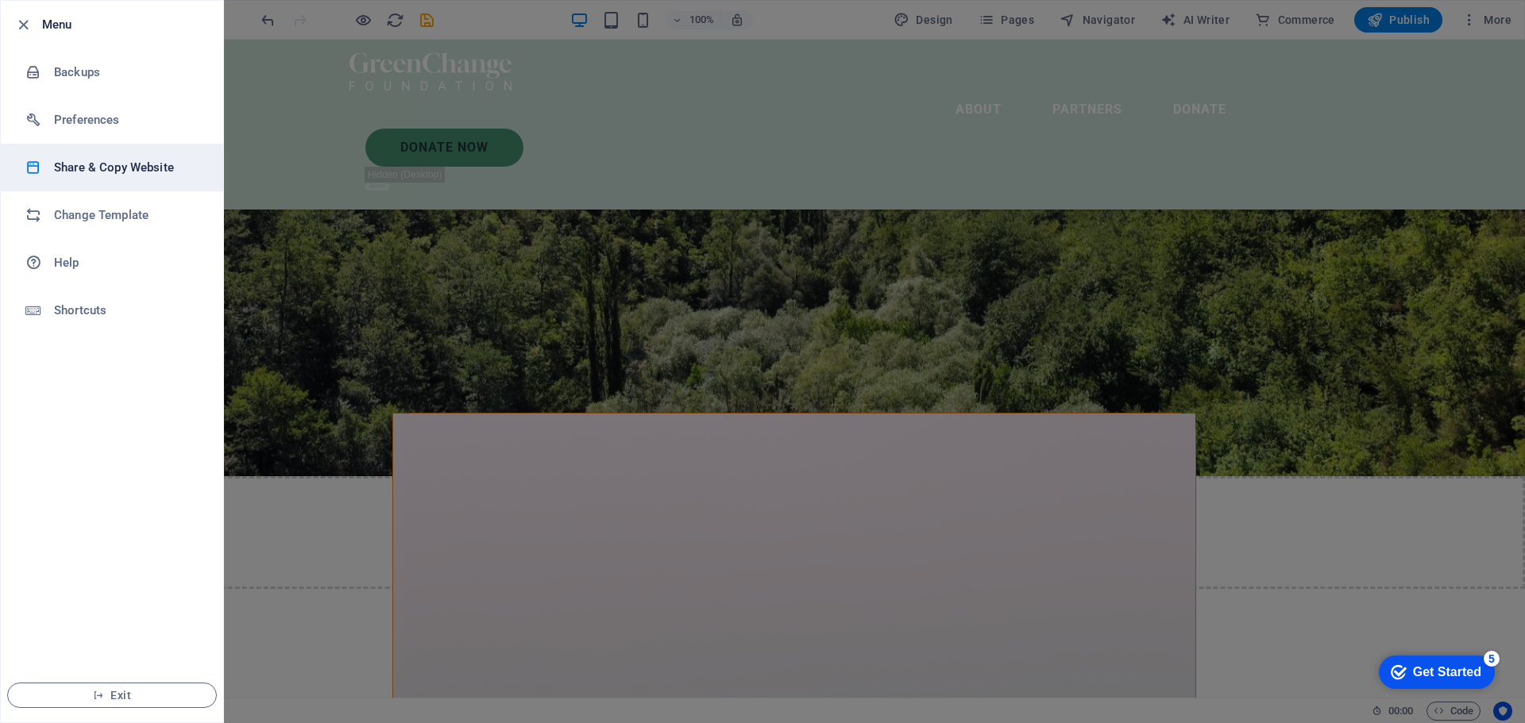
click at [111, 165] on h6 "Share & Copy Website" at bounding box center [127, 167] width 147 height 19
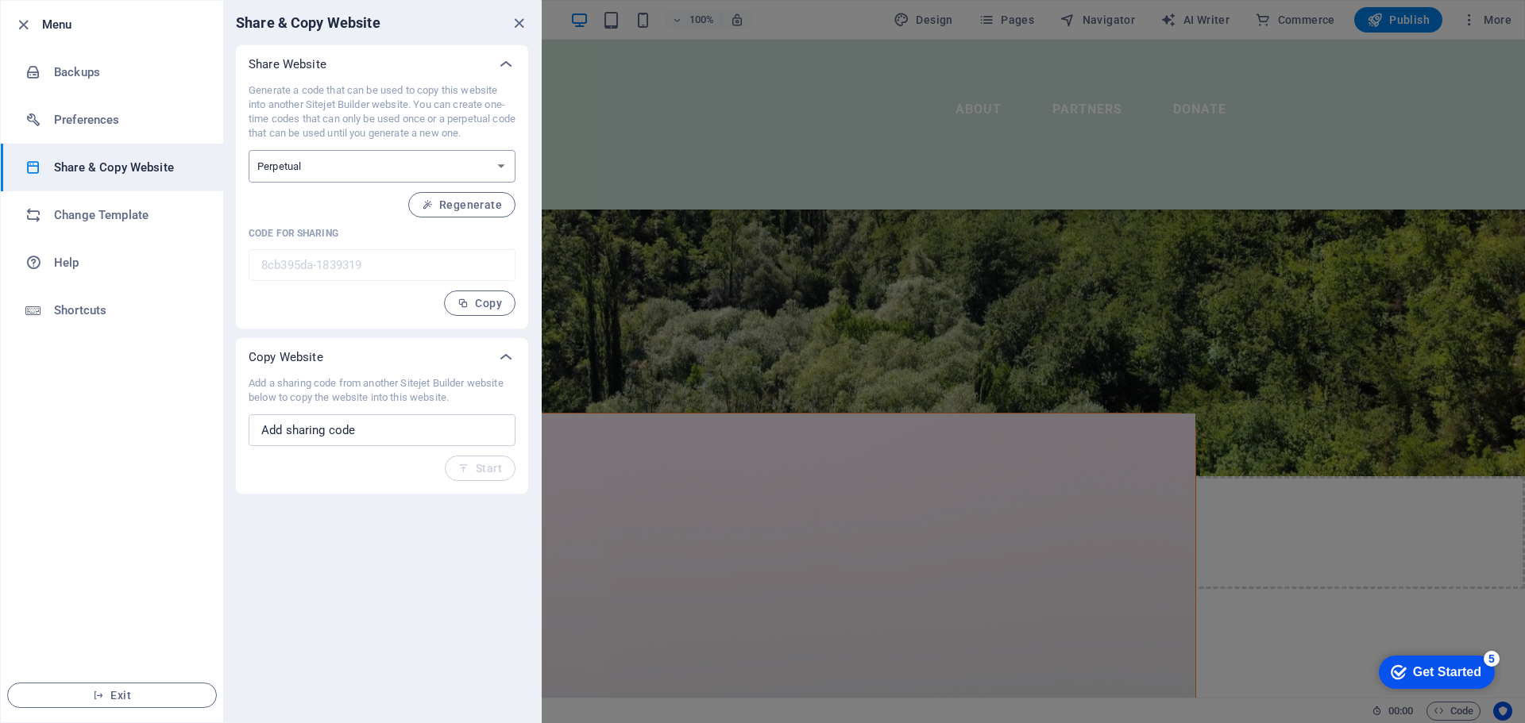
click at [423, 157] on select "One-time Perpetual" at bounding box center [382, 166] width 267 height 33
click at [396, 338] on div "Share Website Generate a code that can be used to copy this website into anothe…" at bounding box center [382, 269] width 318 height 449
click at [454, 199] on span "Regenerate" at bounding box center [462, 205] width 80 height 13
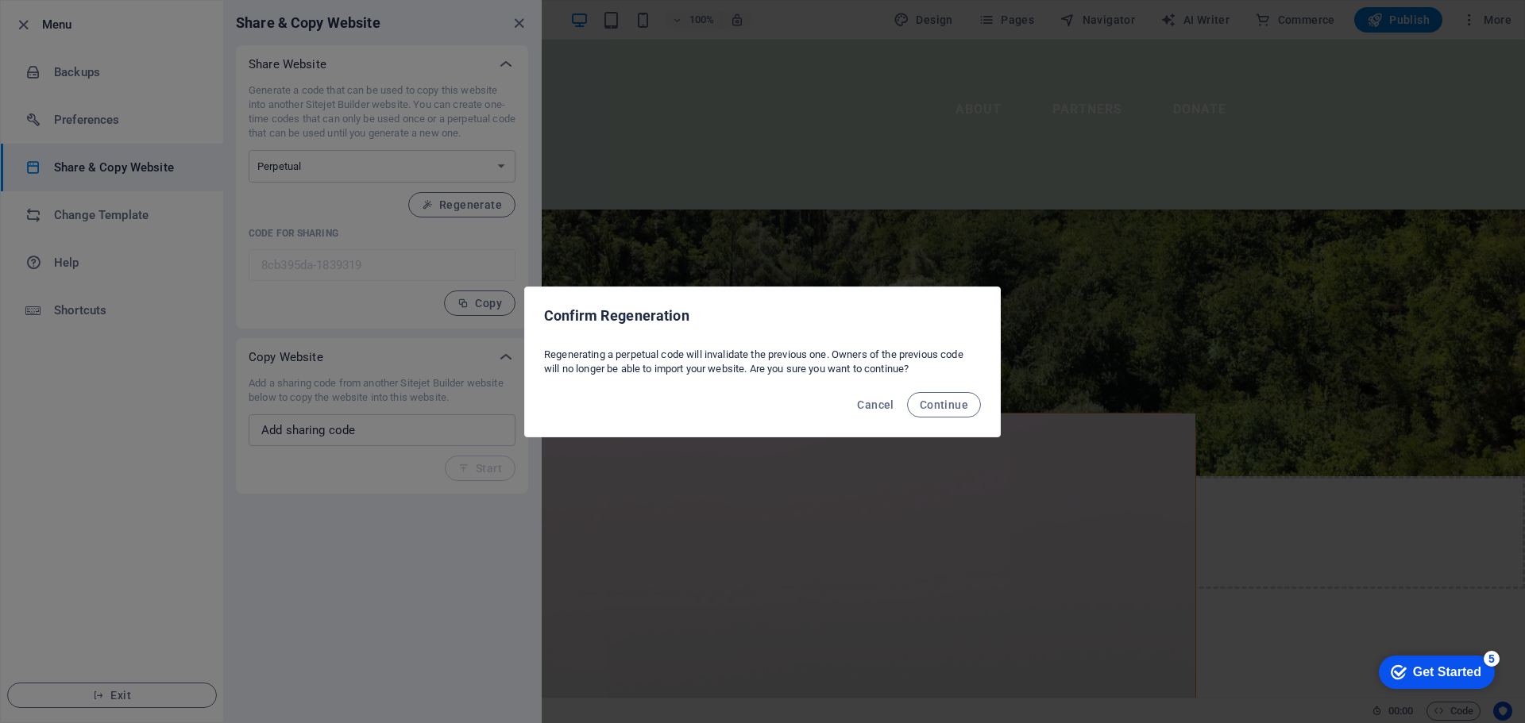
click at [951, 391] on div "Cancel Continue" at bounding box center [762, 410] width 475 height 54
click at [953, 400] on span "Continue" at bounding box center [944, 405] width 48 height 13
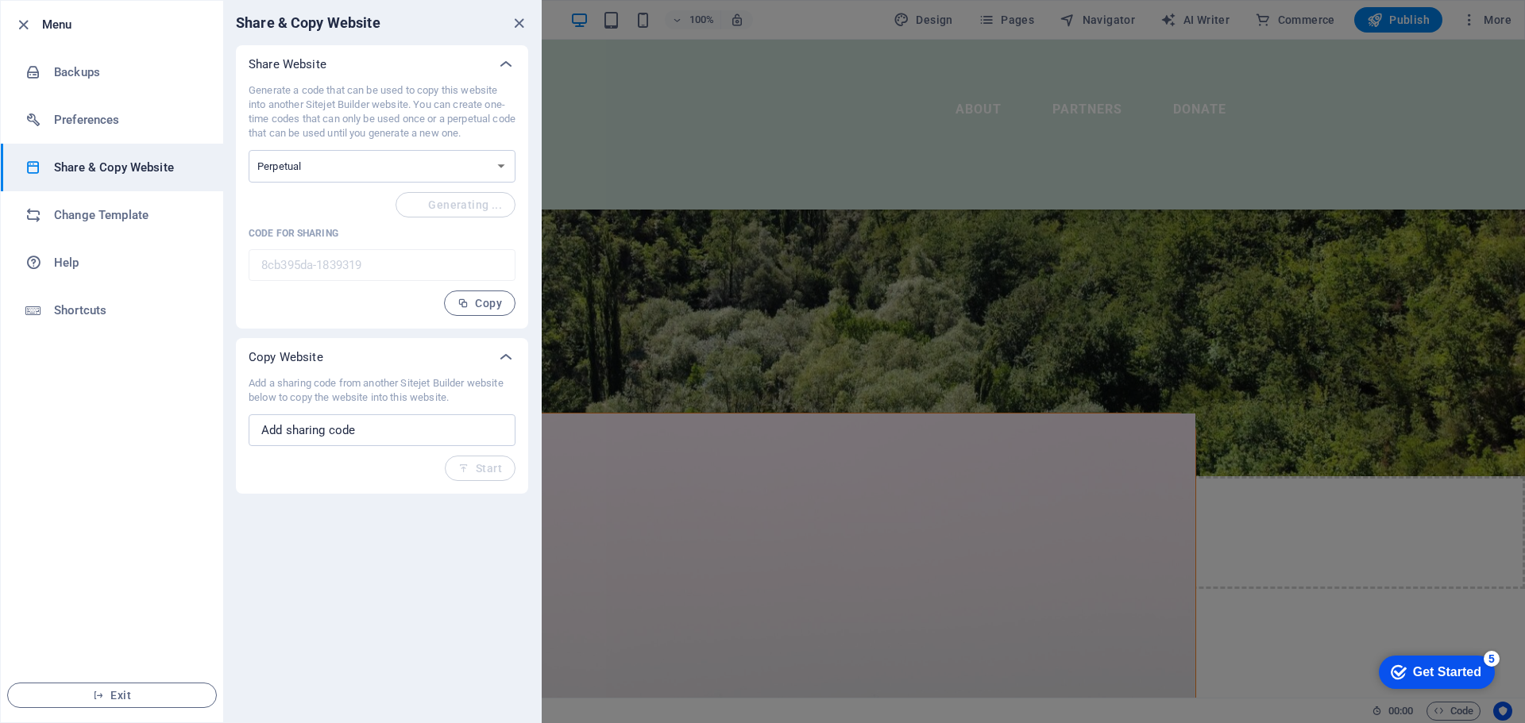
type input "2e88c5c8-1839319"
click at [396, 246] on div "Generate a code that can be used to copy this website into another Sitejet Buil…" at bounding box center [382, 199] width 267 height 233
click at [409, 379] on p "Add a sharing code from another Sitejet Builder website below to copy the websi…" at bounding box center [382, 390] width 267 height 29
click at [408, 419] on input "text" at bounding box center [382, 431] width 267 height 32
click at [476, 314] on button "Copy" at bounding box center [479, 303] width 71 height 25
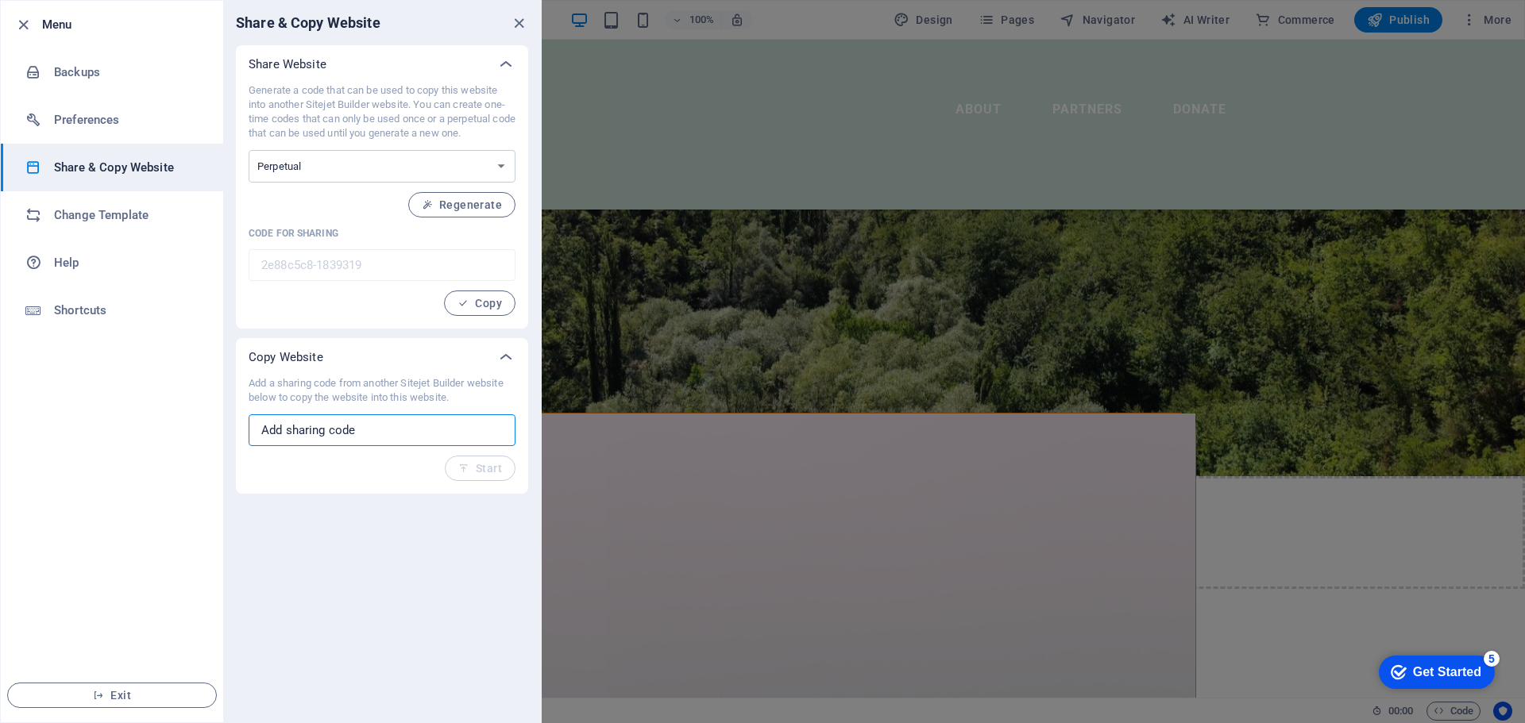
click at [383, 438] on input "text" at bounding box center [382, 431] width 267 height 32
paste input "2e88c5c8-1839319"
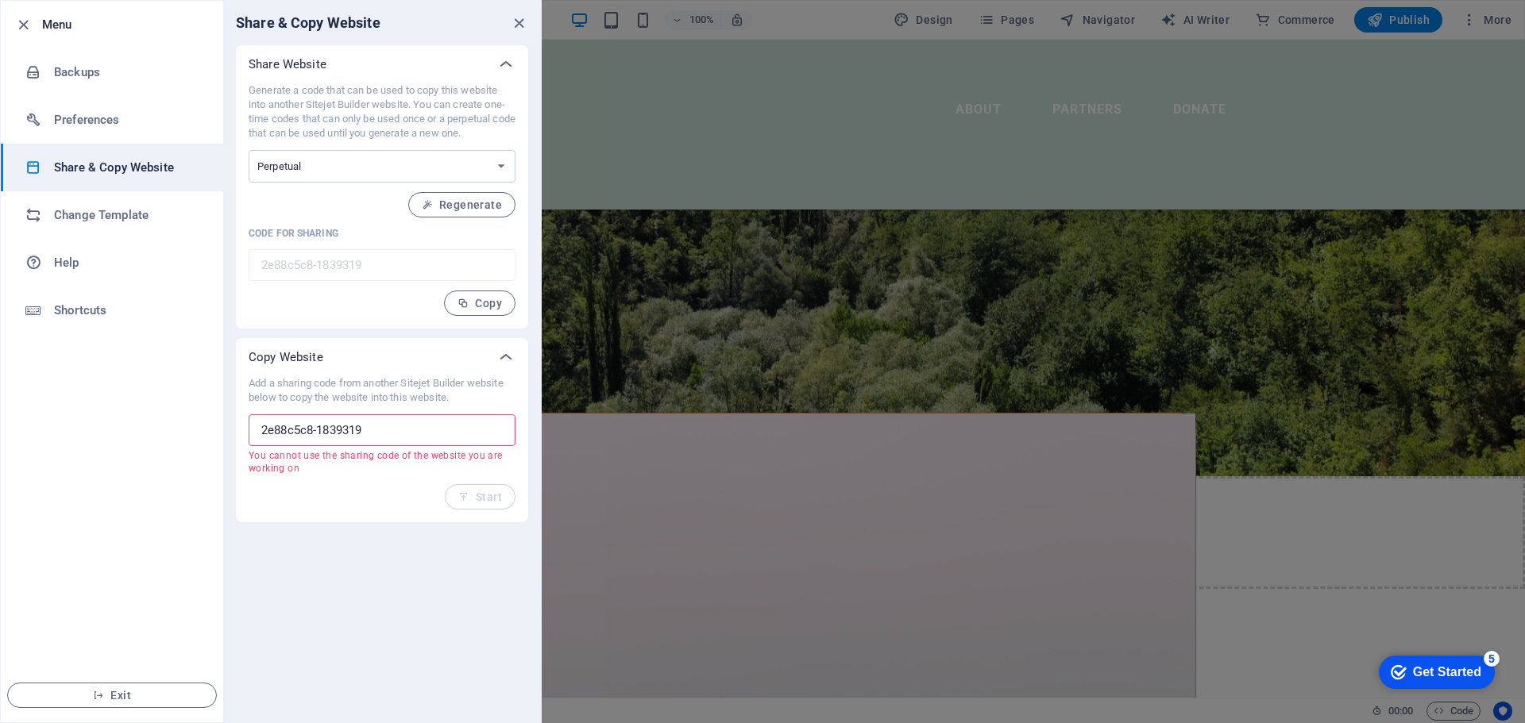
type input "2e88c5c8-1839319"
click at [1190, 248] on div at bounding box center [762, 361] width 1525 height 723
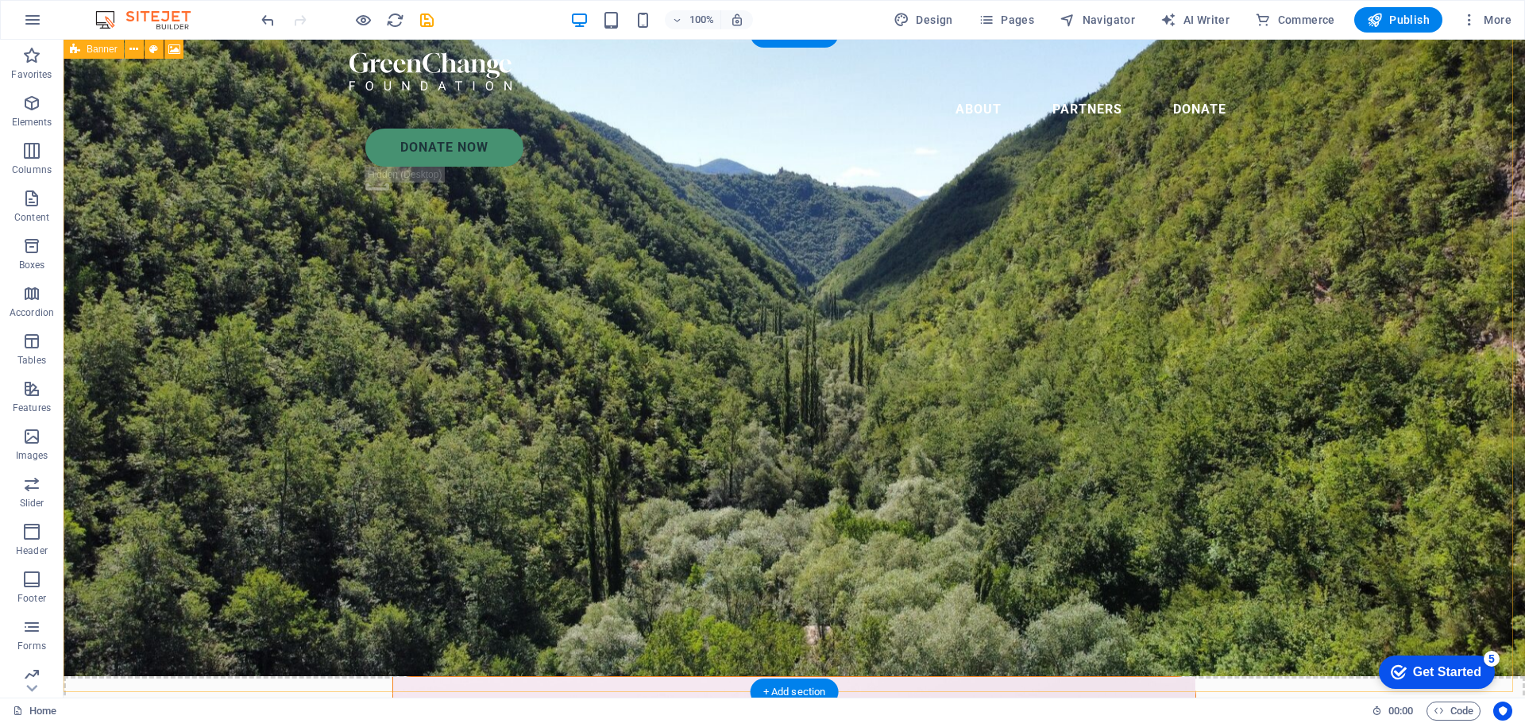
scroll to position [0, 0]
